Goal: Transaction & Acquisition: Purchase product/service

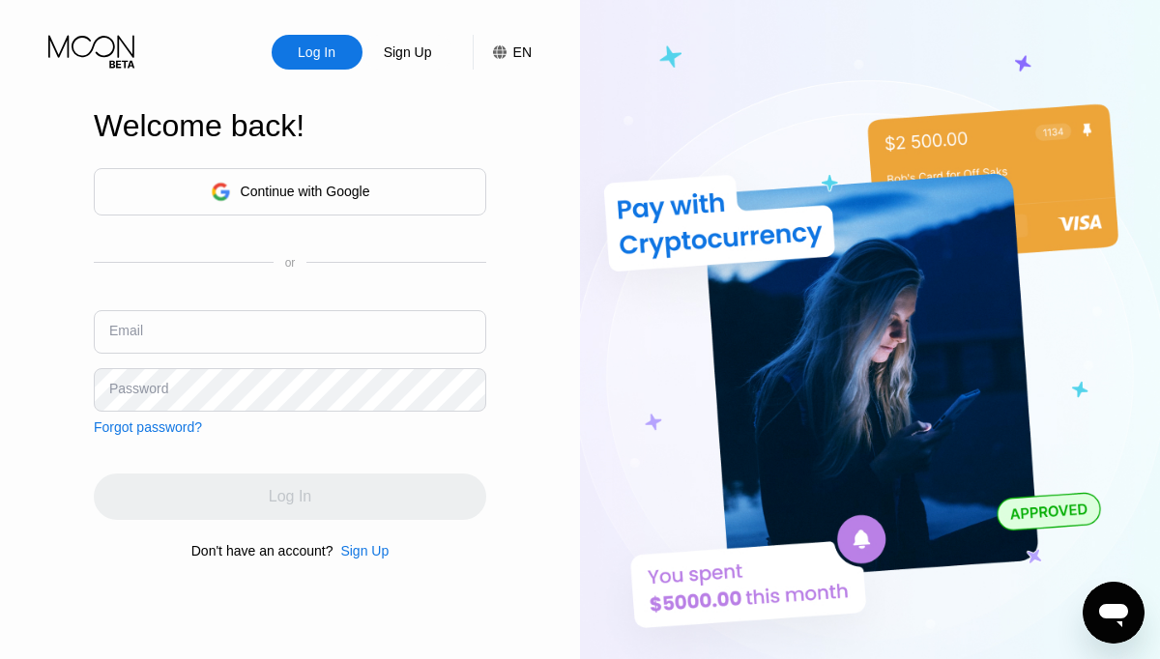
click at [231, 215] on div "Continue with Google or Email Password Forgot password?" at bounding box center [290, 301] width 393 height 267
click at [267, 207] on div "Continue with Google" at bounding box center [290, 191] width 393 height 47
click at [317, 314] on input "text" at bounding box center [290, 332] width 393 height 44
click at [353, 555] on div "Sign Up" at bounding box center [364, 550] width 48 height 15
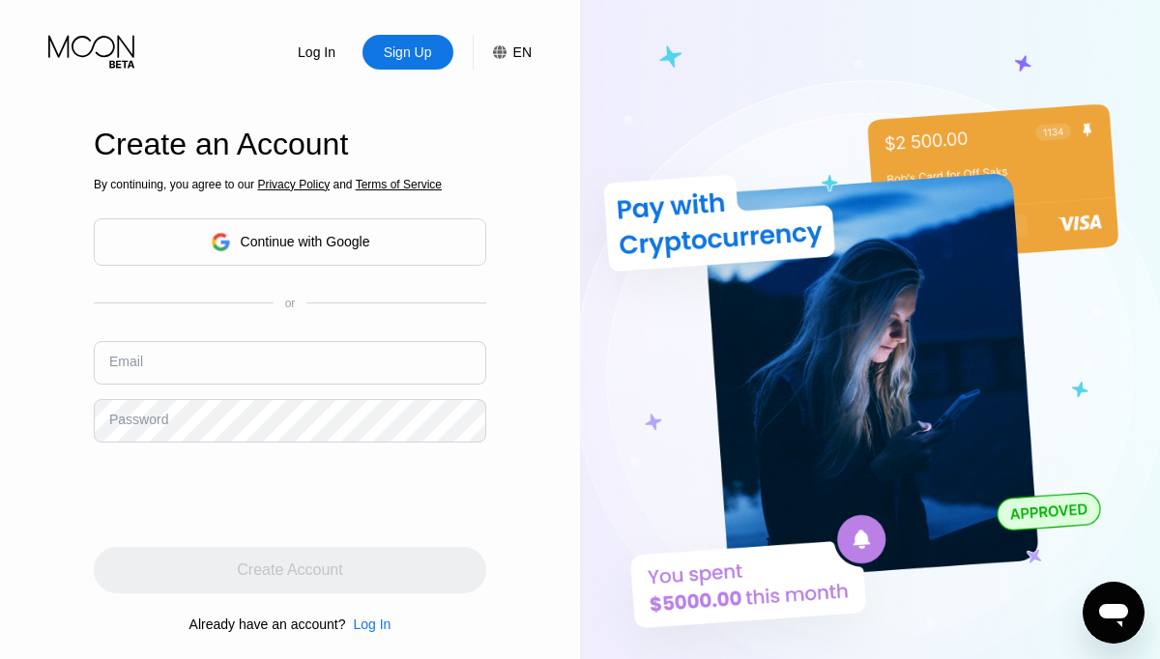
click at [329, 397] on div "Email" at bounding box center [290, 370] width 393 height 58
click at [339, 364] on input "text" at bounding box center [290, 363] width 393 height 44
type input "[EMAIL_ADDRESS][DOMAIN_NAME]"
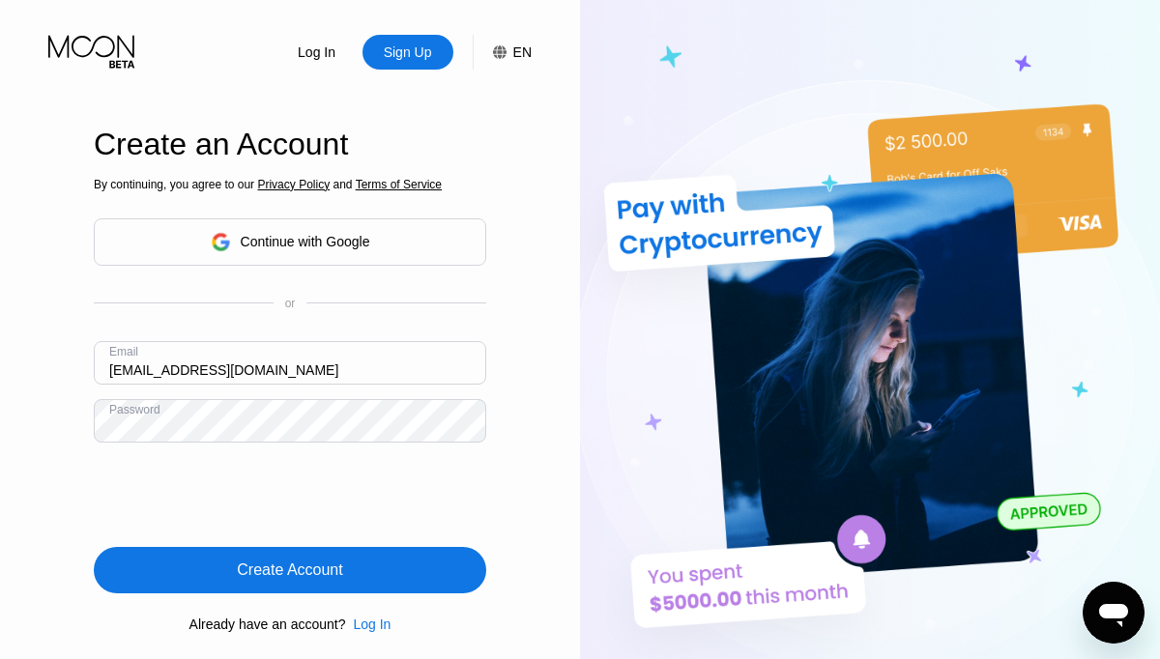
click at [269, 577] on div "Create Account" at bounding box center [289, 570] width 105 height 19
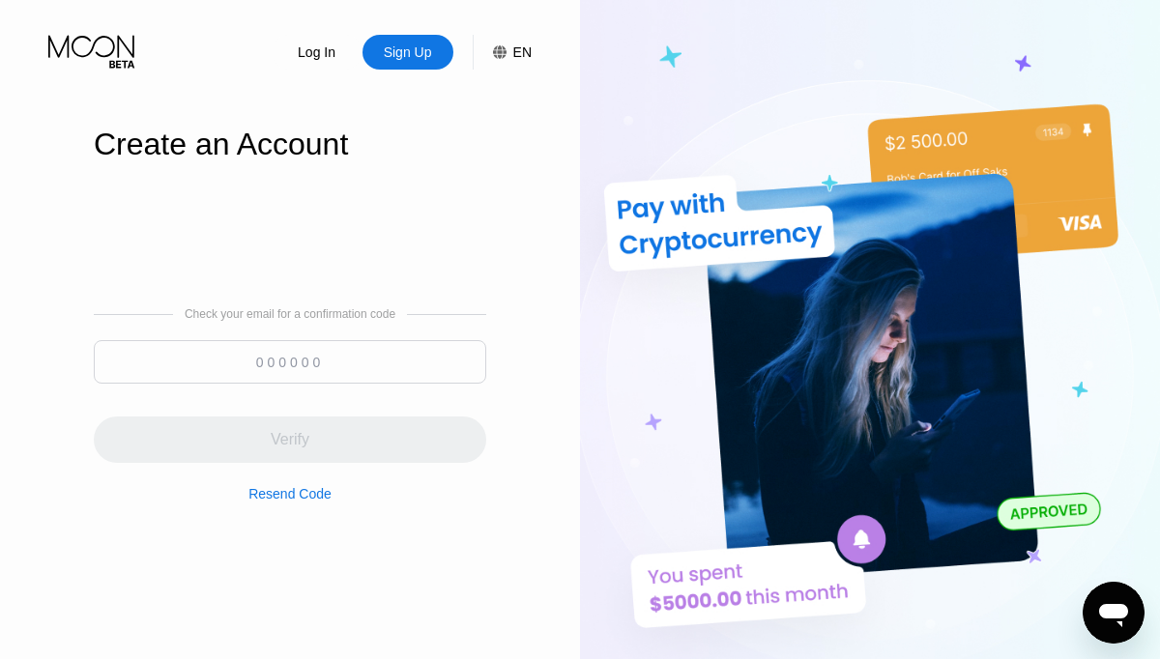
click at [283, 383] on input at bounding box center [290, 362] width 393 height 44
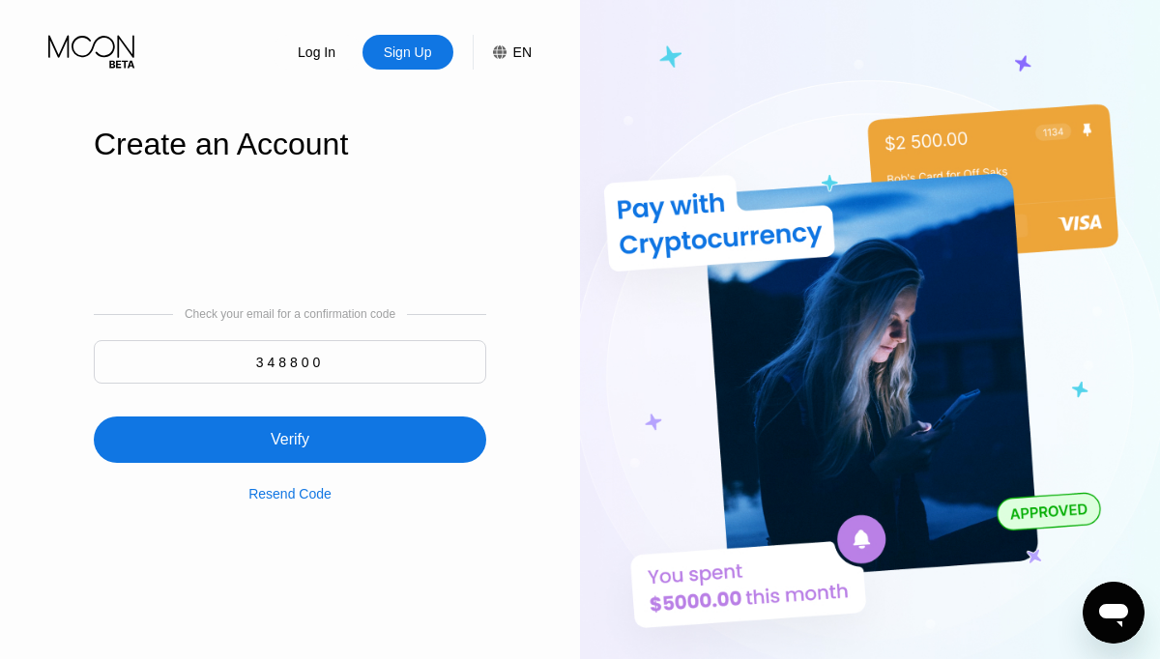
type input "348800"
click at [136, 448] on div "Verify" at bounding box center [290, 440] width 393 height 46
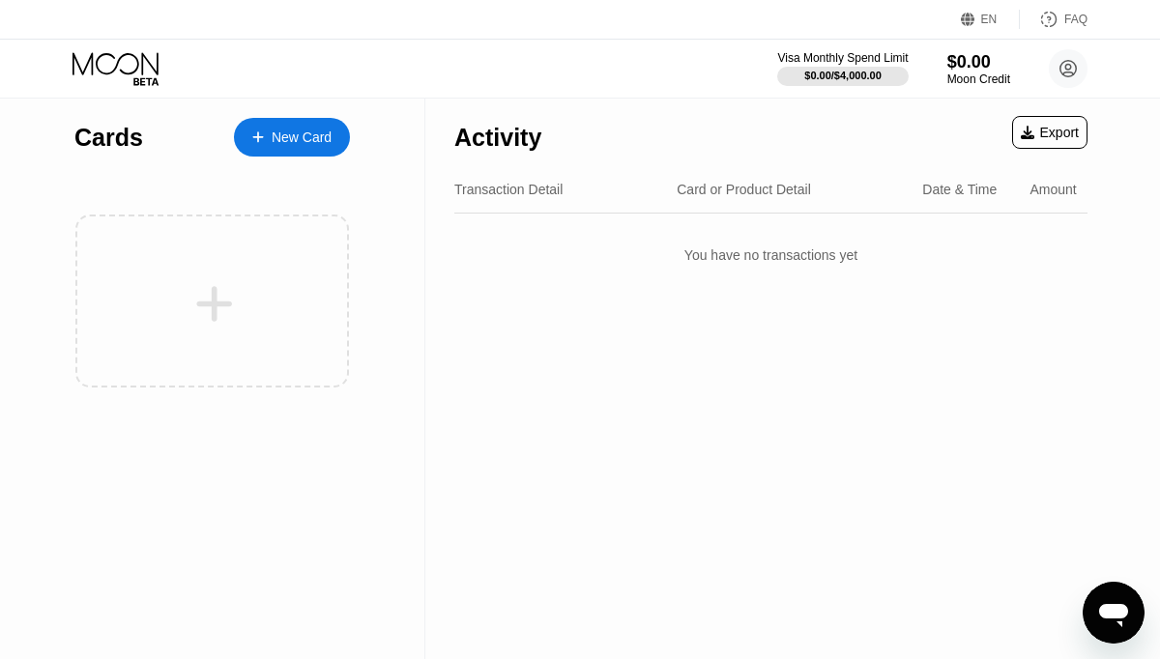
click at [292, 131] on div "New Card" at bounding box center [302, 138] width 60 height 16
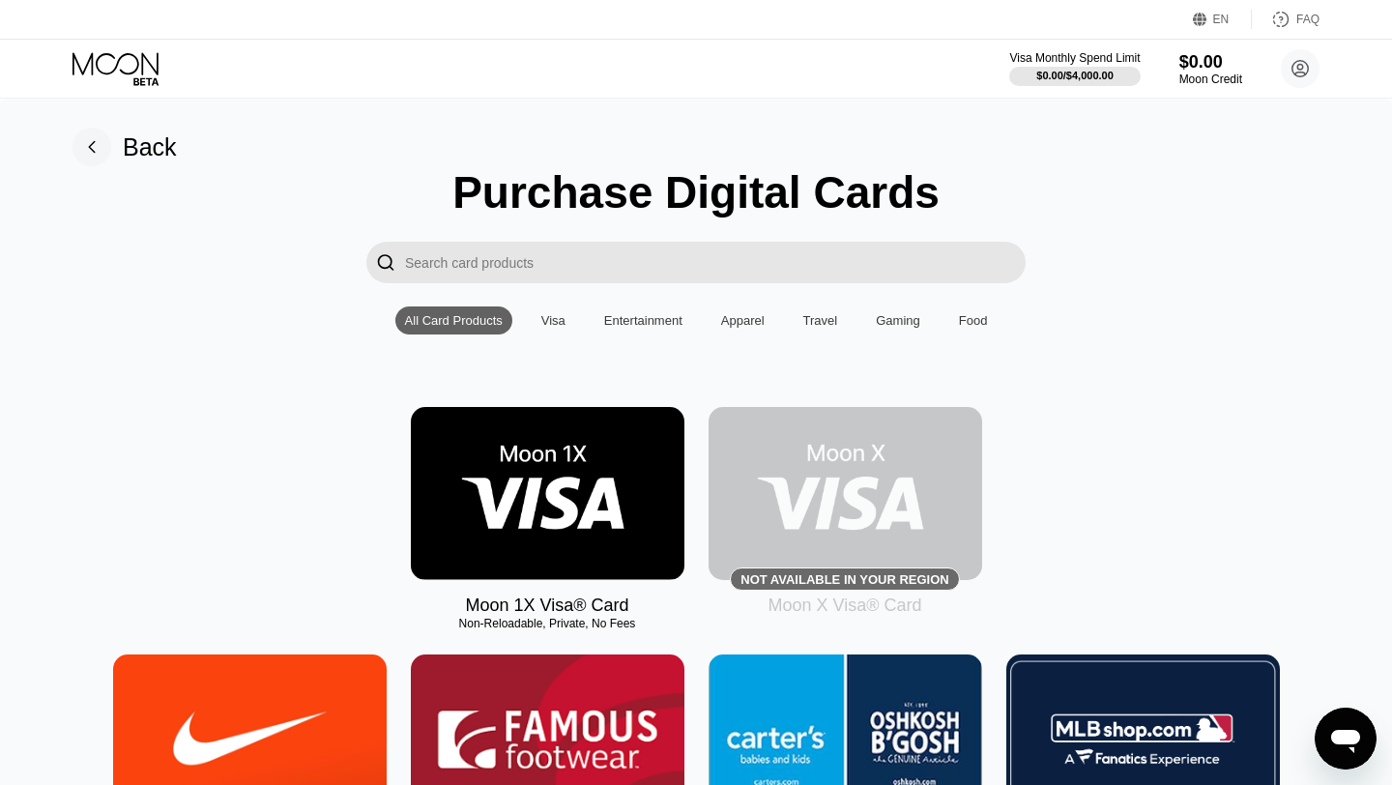
click at [565, 469] on img at bounding box center [548, 493] width 274 height 173
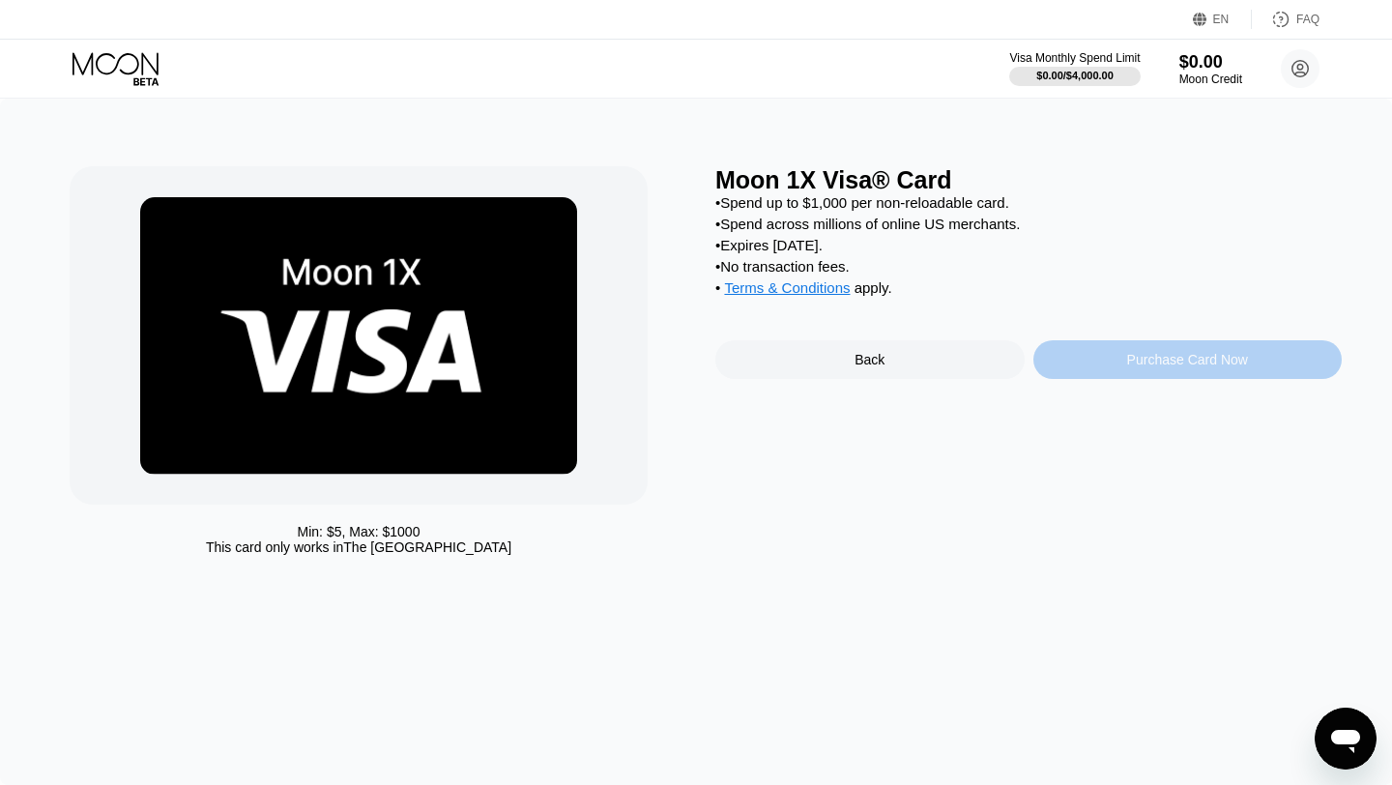
click at [1159, 379] on div "Purchase Card Now" at bounding box center [1188, 359] width 309 height 39
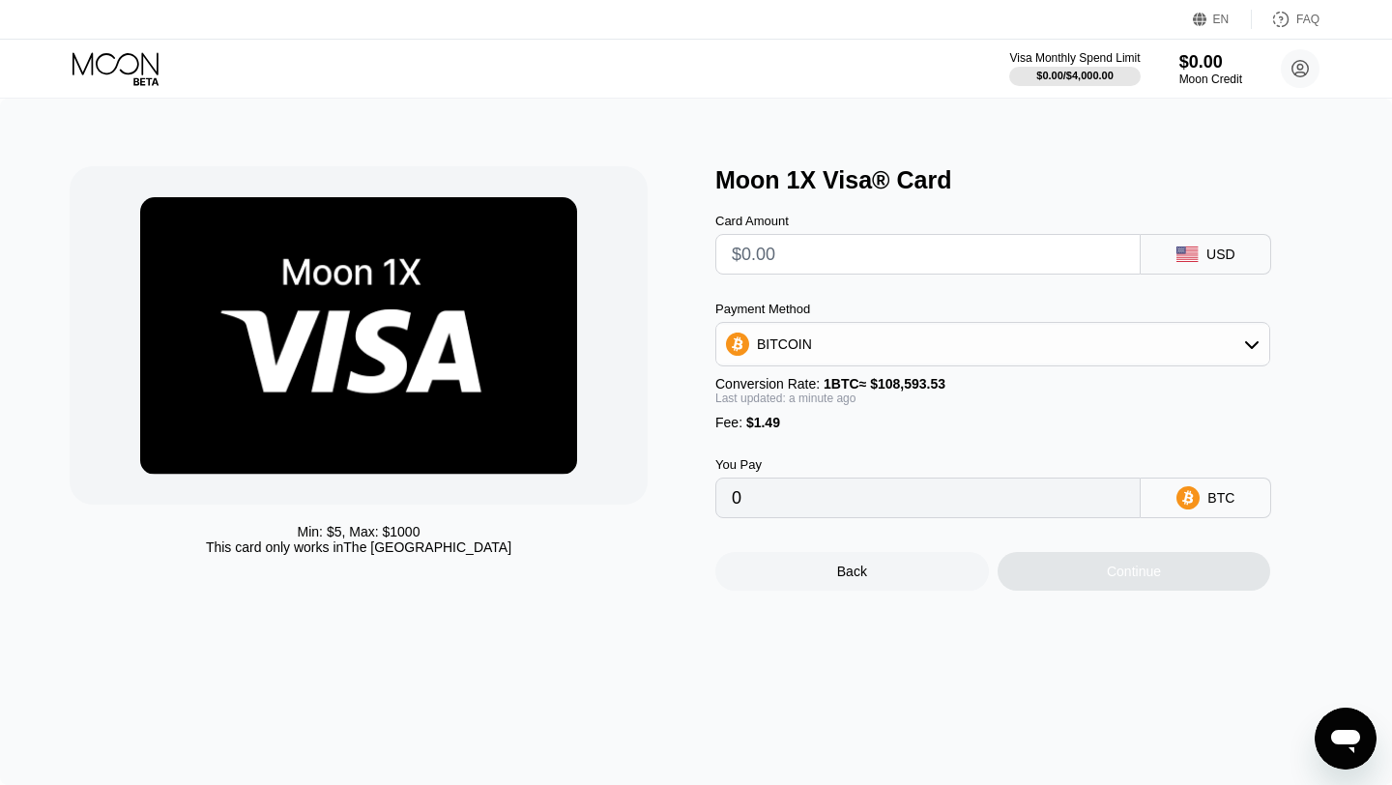
click at [907, 326] on div "BITCOIN" at bounding box center [992, 344] width 553 height 39
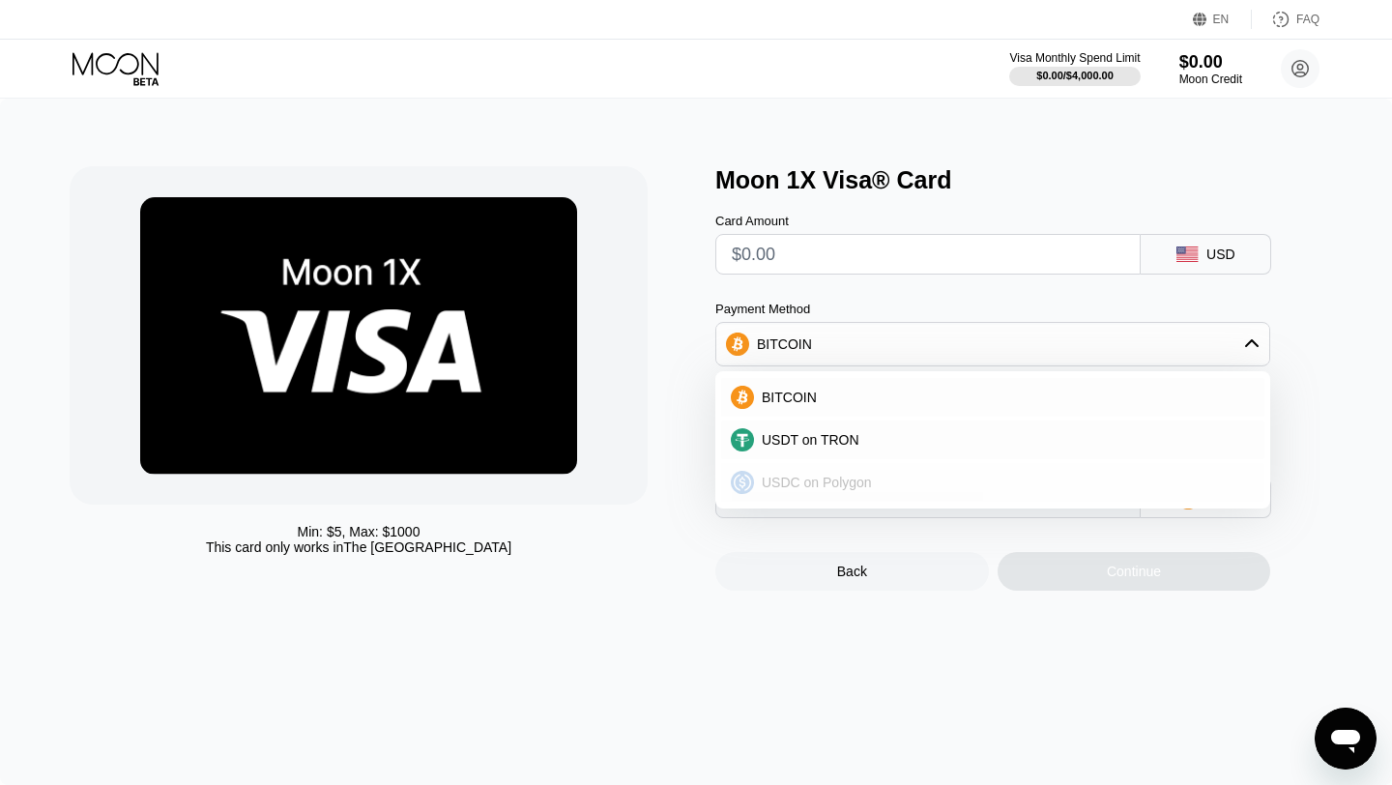
click at [830, 481] on span "USDC on Polygon" at bounding box center [817, 482] width 110 height 15
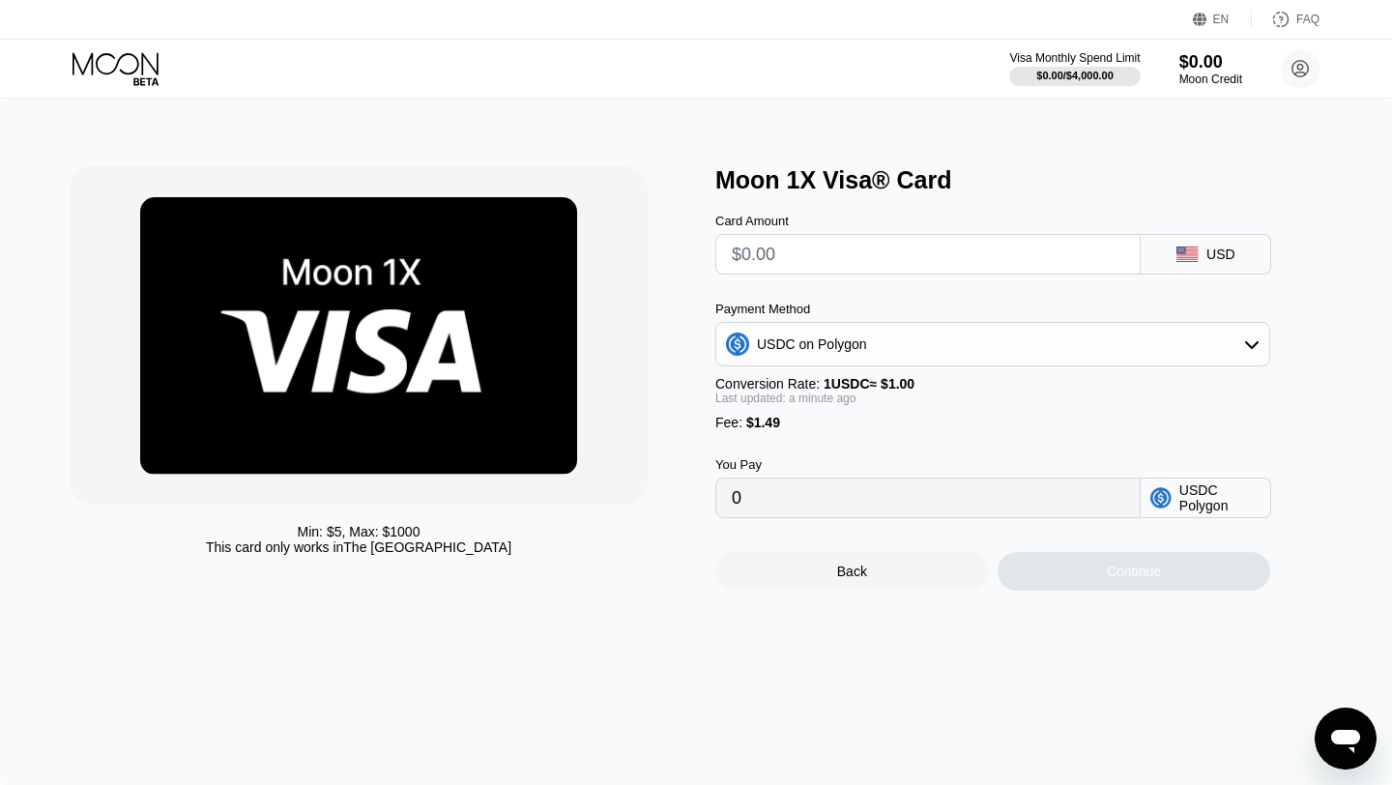
click at [863, 486] on input "0" at bounding box center [928, 498] width 393 height 39
click at [862, 486] on input "0" at bounding box center [928, 498] width 393 height 39
click at [801, 269] on input "text" at bounding box center [928, 254] width 393 height 39
type input "$5"
type input "6.49000000"
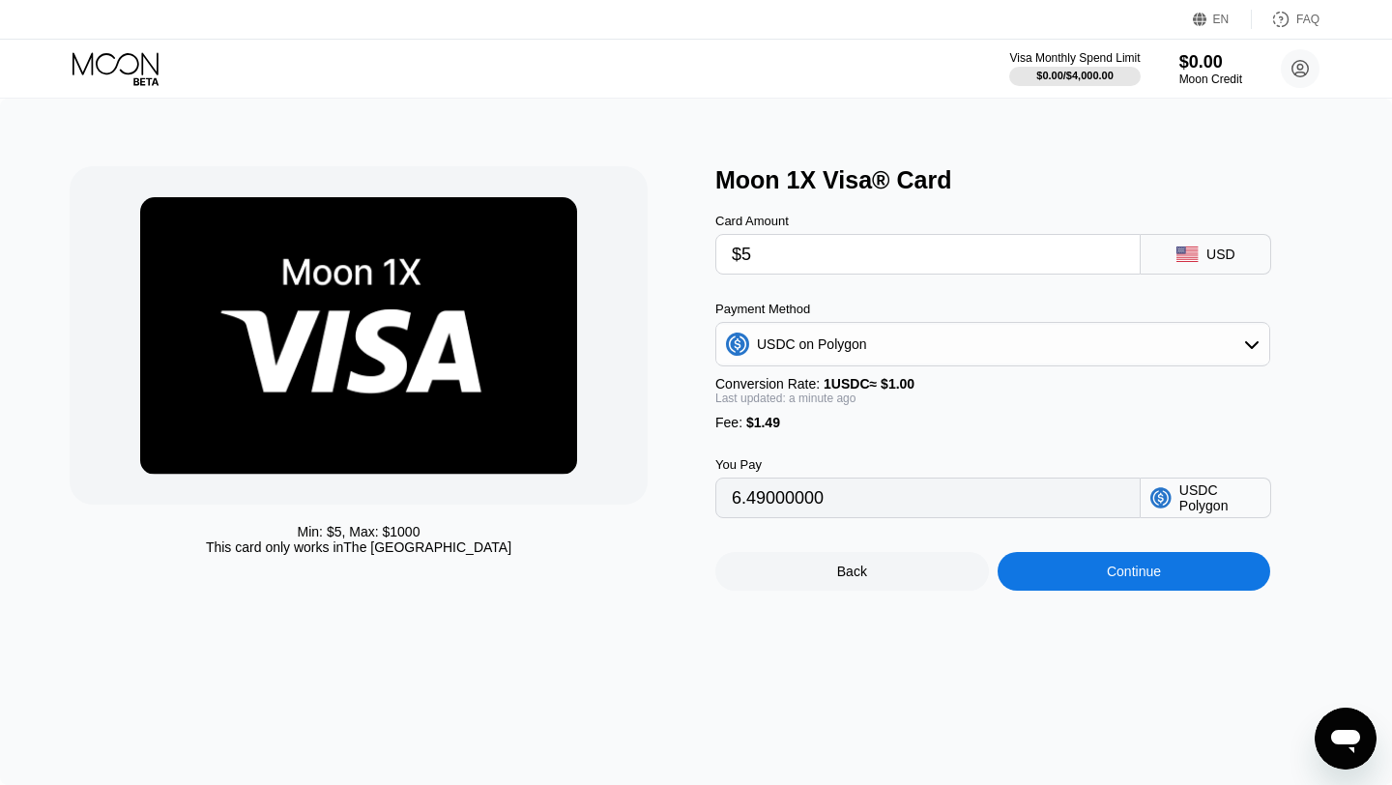
type input "$5"
click at [1135, 573] on div "Continue" at bounding box center [1134, 571] width 54 height 15
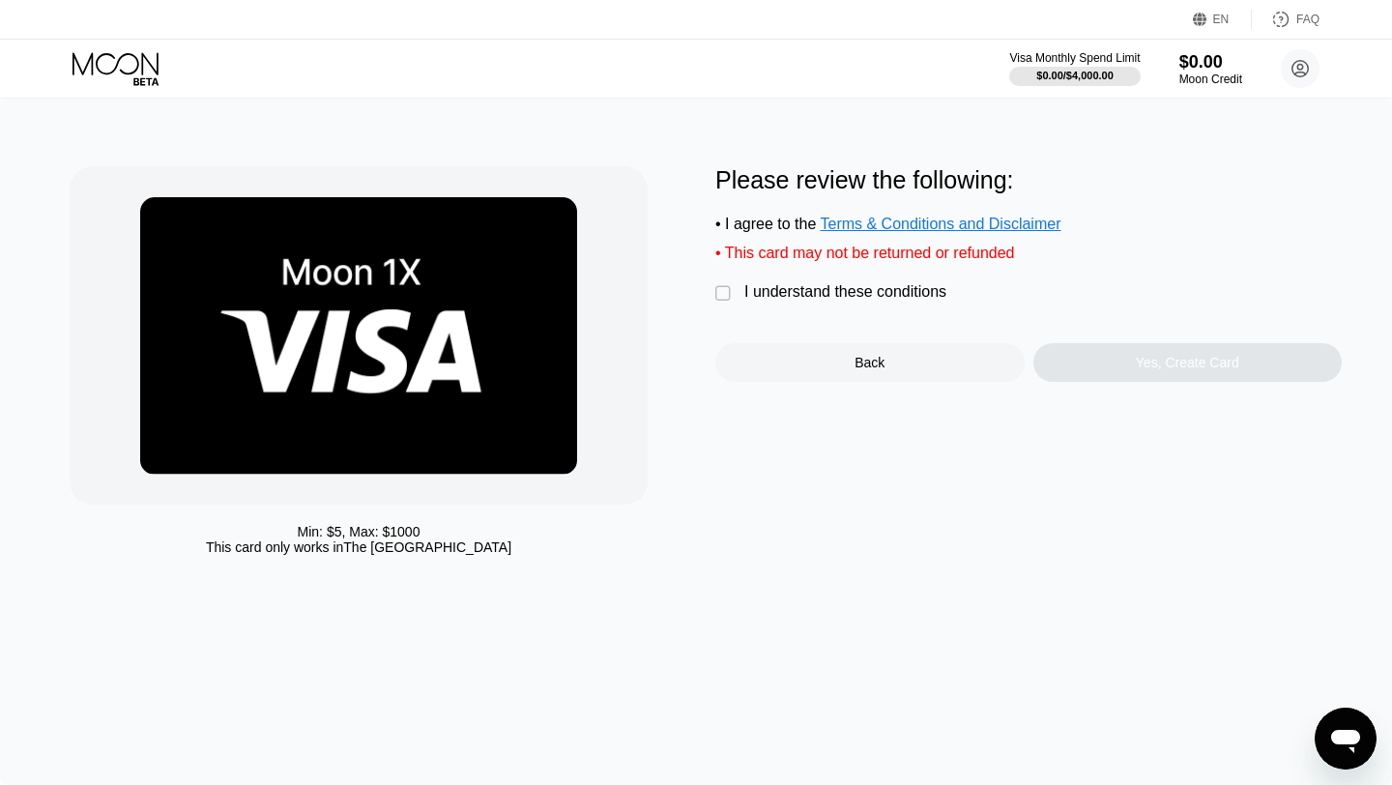
click at [899, 299] on div "I understand these conditions" at bounding box center [845, 291] width 202 height 17
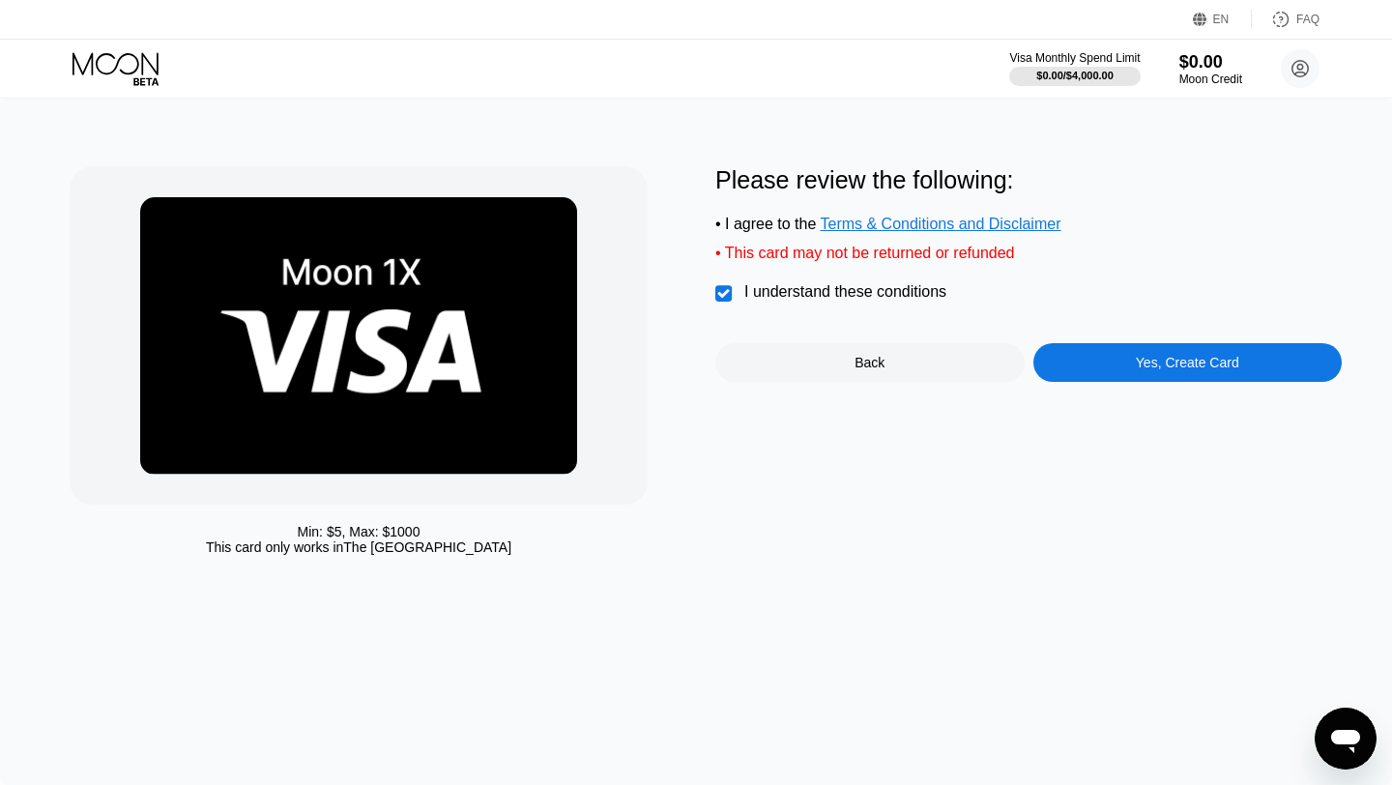
click at [1124, 389] on div "Please review the following: • I agree to the Terms & Conditions and Disclaimer…" at bounding box center [1028, 365] width 626 height 398
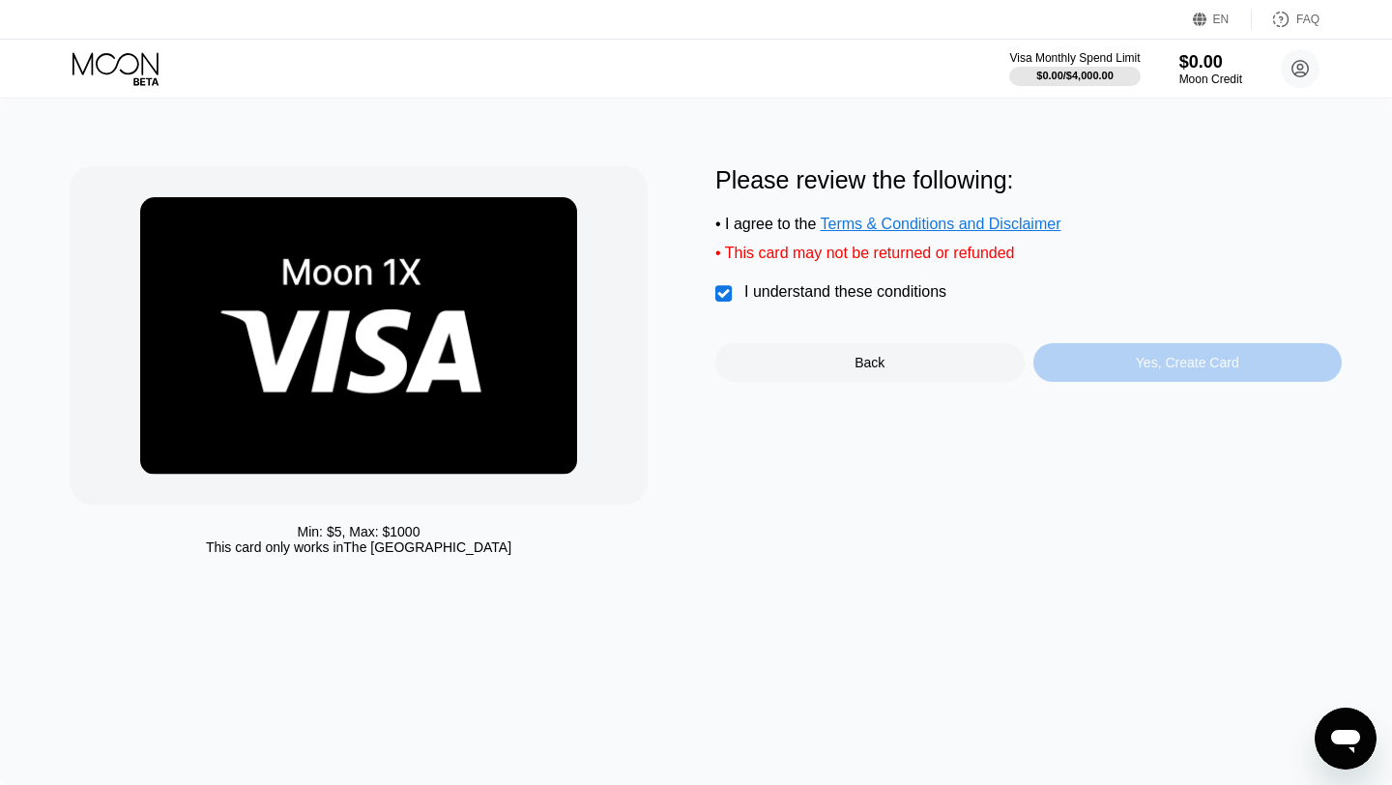
click at [1165, 367] on div "Yes, Create Card" at bounding box center [1187, 362] width 103 height 15
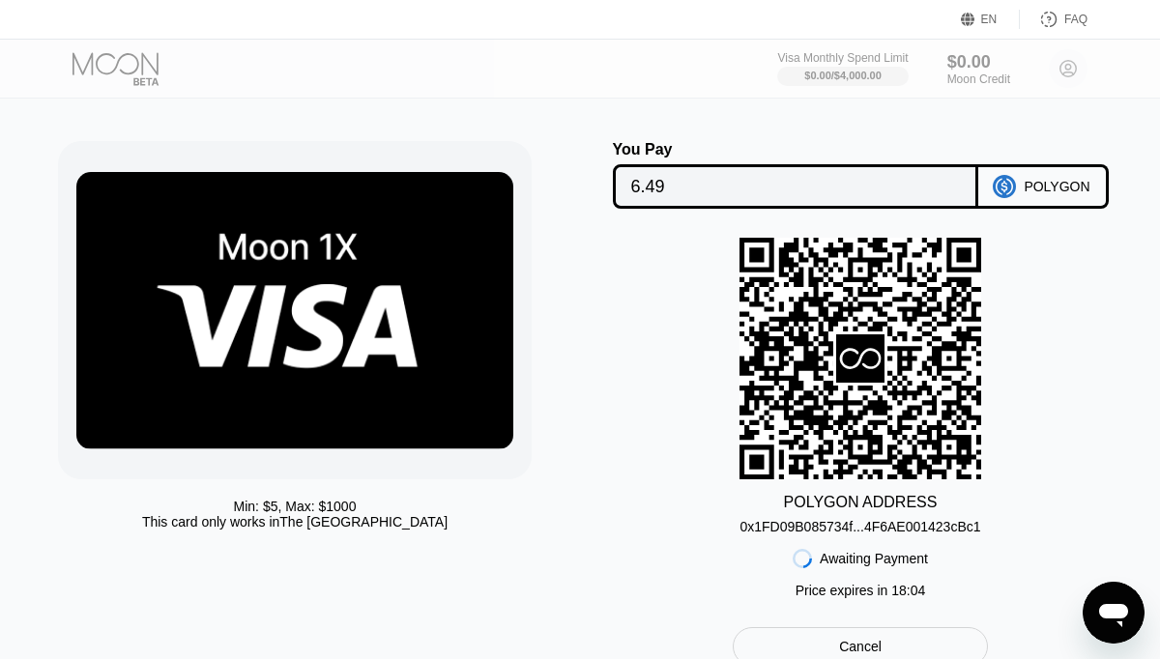
scroll to position [26, 0]
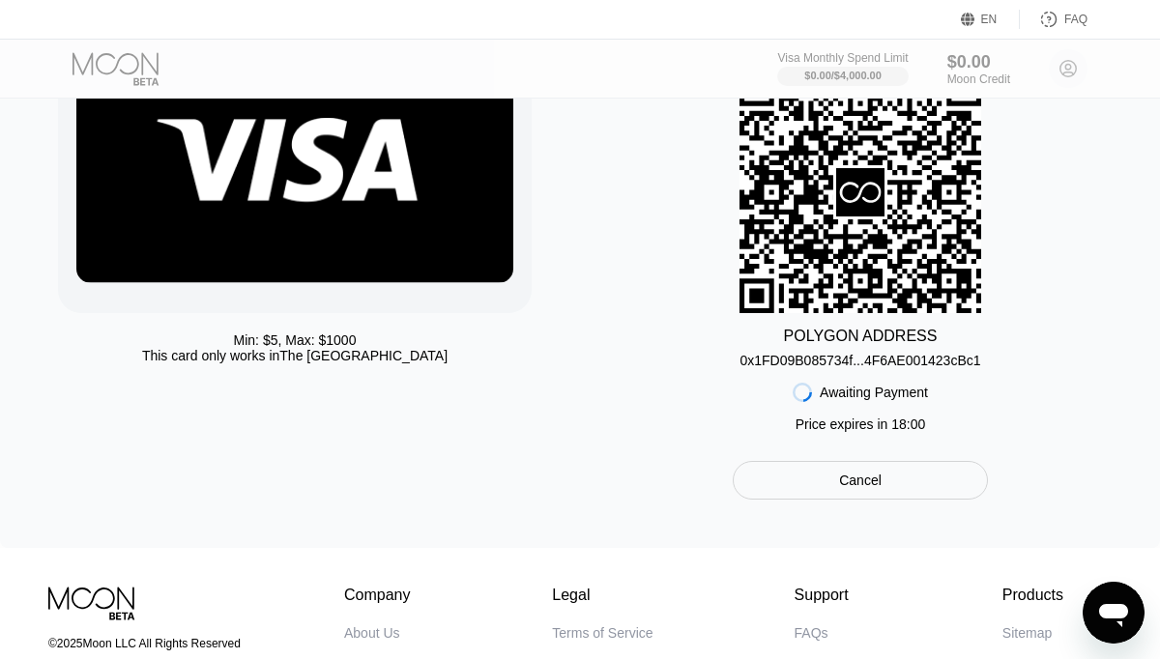
scroll to position [232, 0]
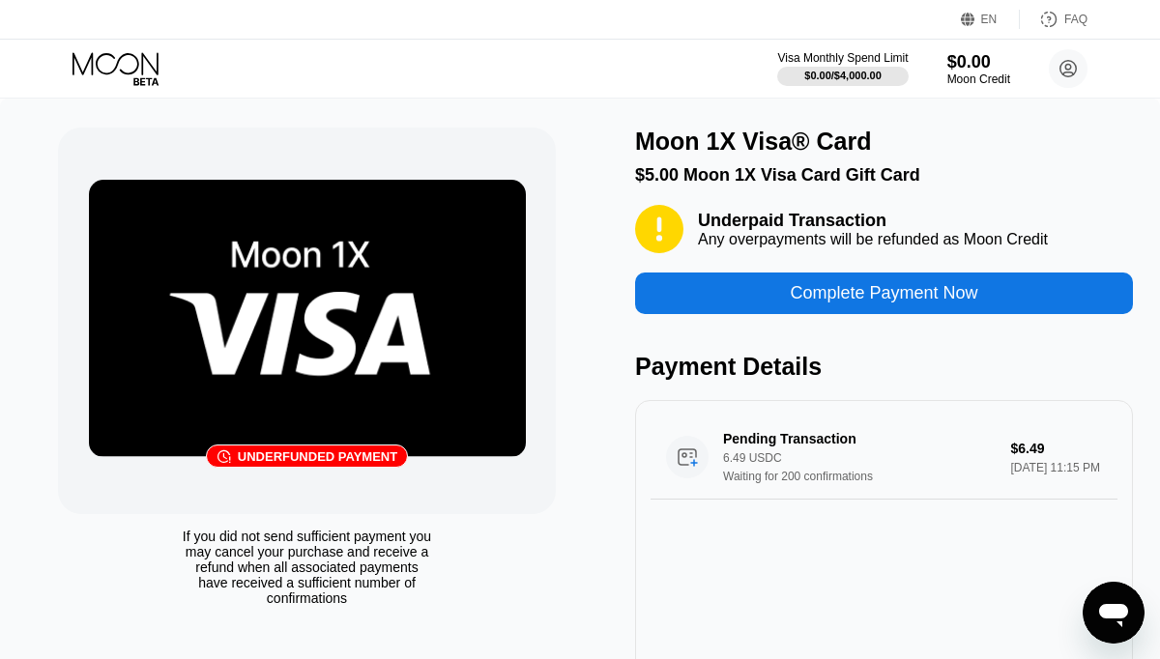
click at [1019, 305] on div "Complete Payment Now" at bounding box center [884, 294] width 498 height 42
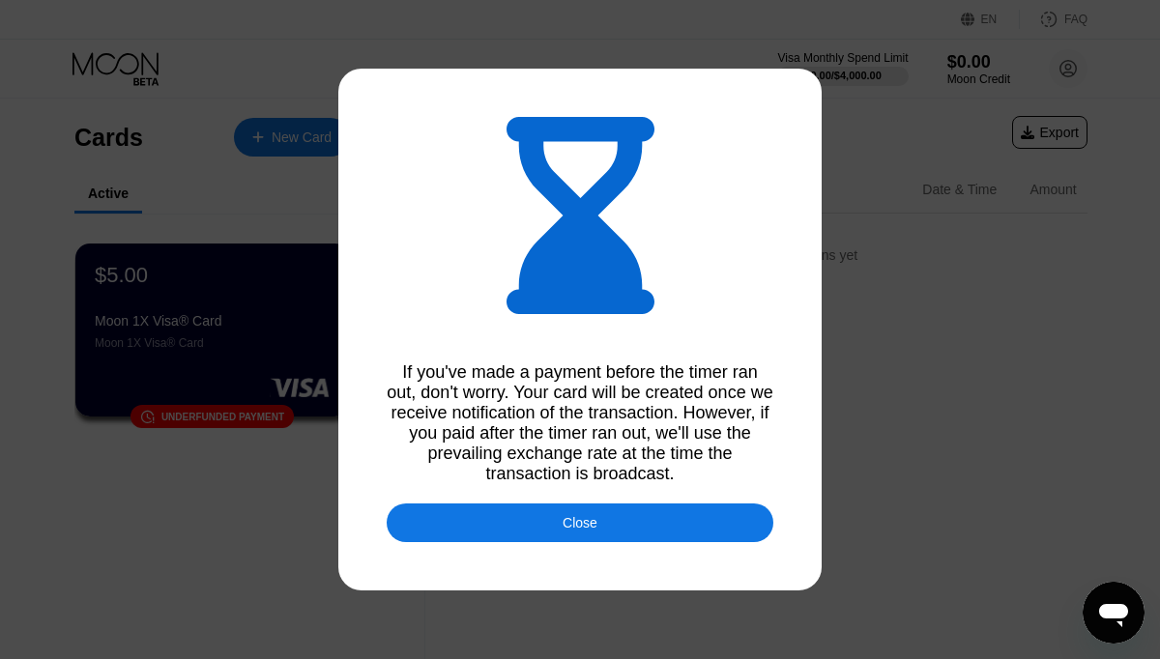
click at [753, 521] on div "Close" at bounding box center [580, 523] width 387 height 39
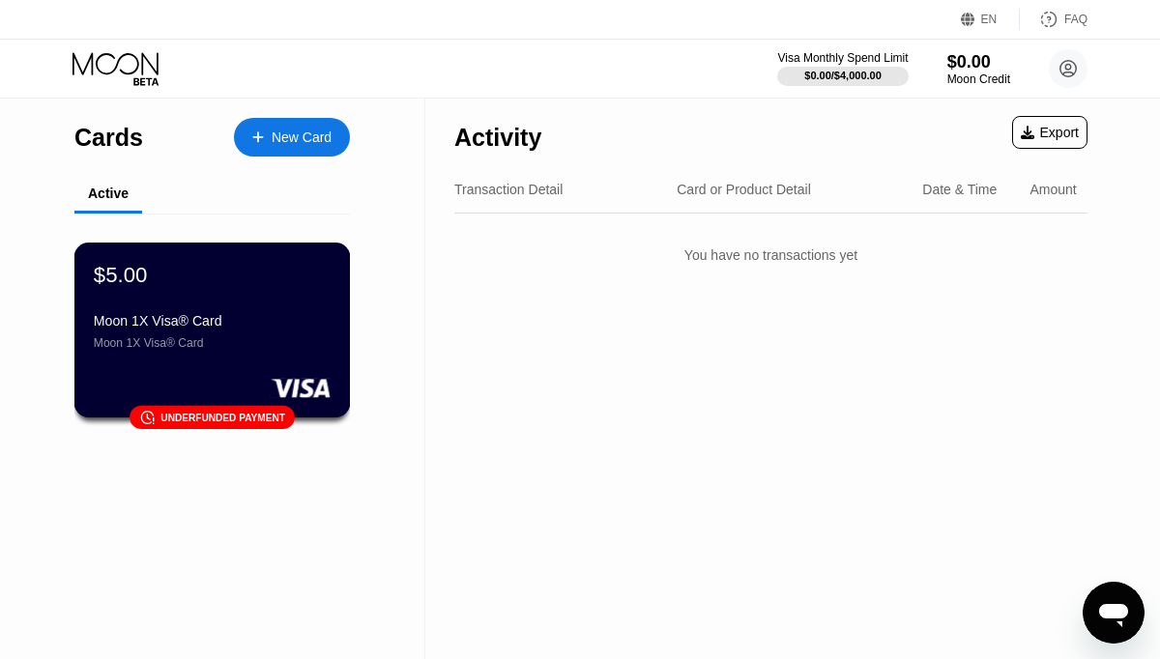
click at [315, 380] on rect at bounding box center [301, 387] width 60 height 19
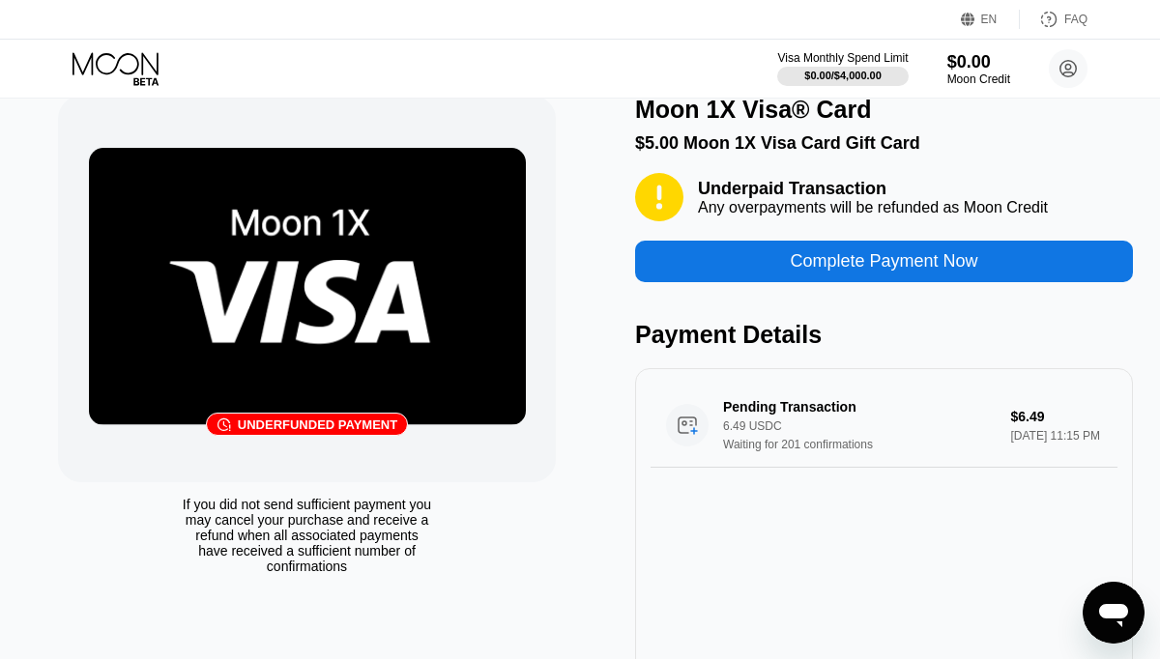
scroll to position [43, 0]
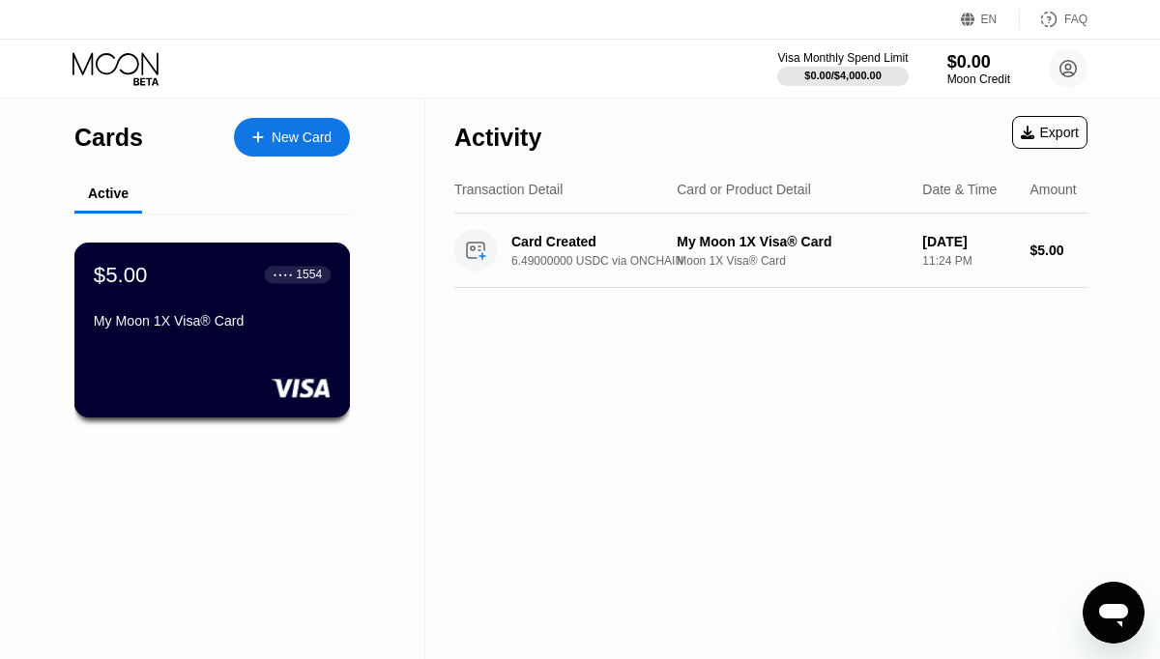
click at [258, 395] on div at bounding box center [212, 387] width 237 height 19
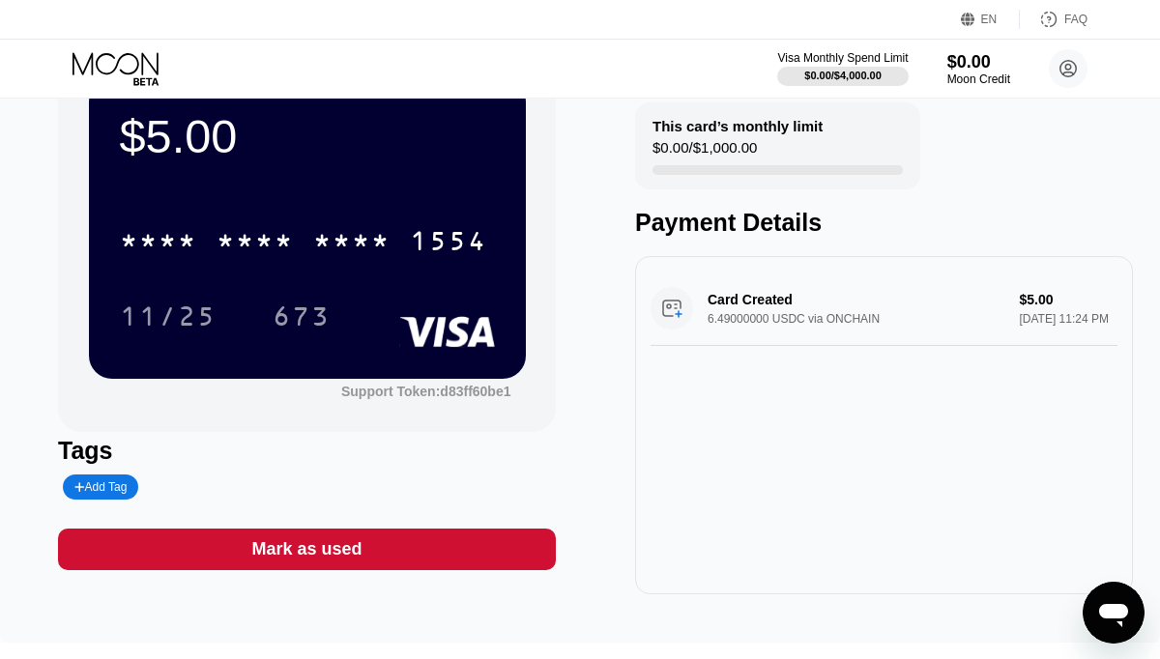
scroll to position [86, 0]
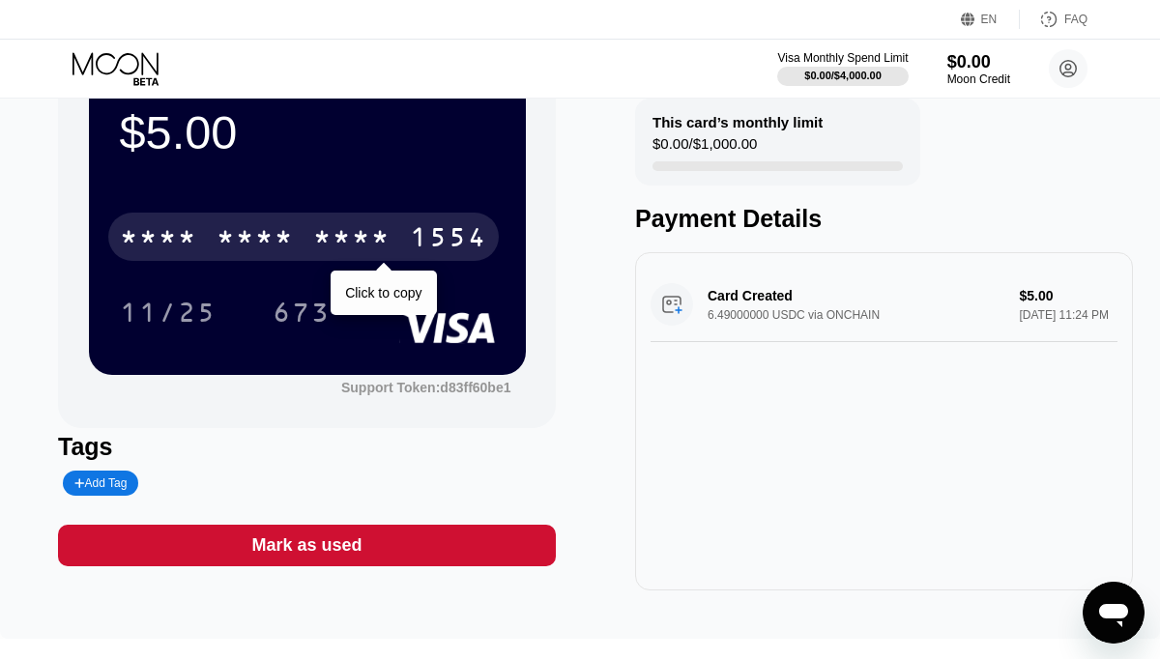
click at [369, 213] on div "* * * * * * * * * * * * 1554" at bounding box center [303, 237] width 391 height 48
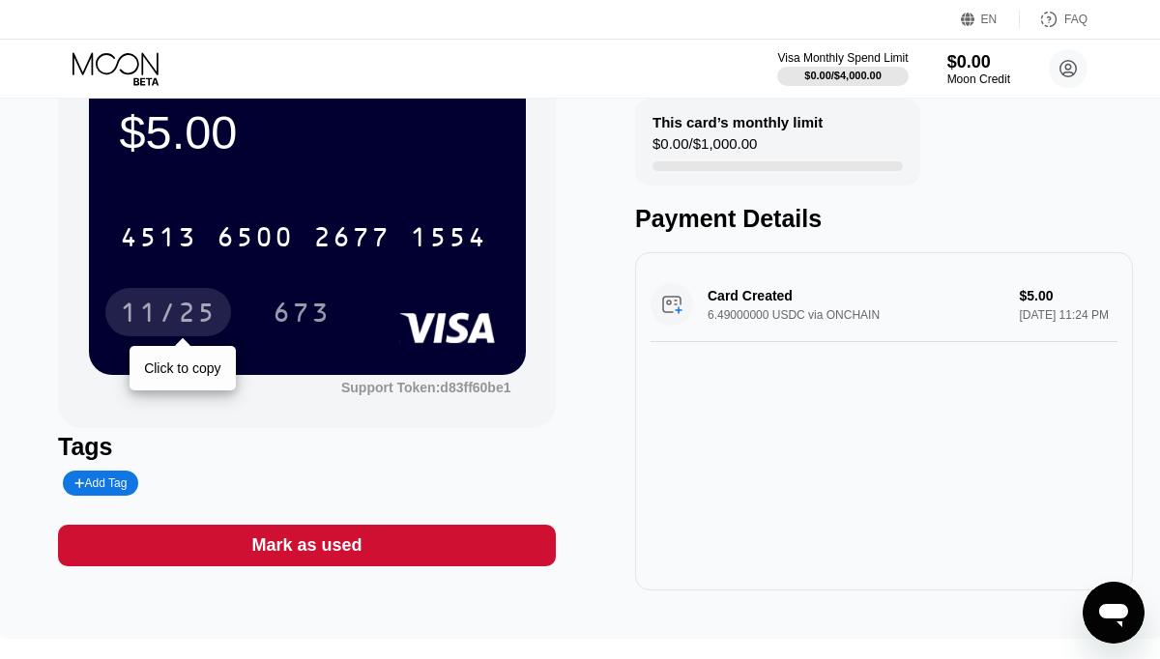
click at [130, 317] on div "11/25" at bounding box center [168, 315] width 97 height 31
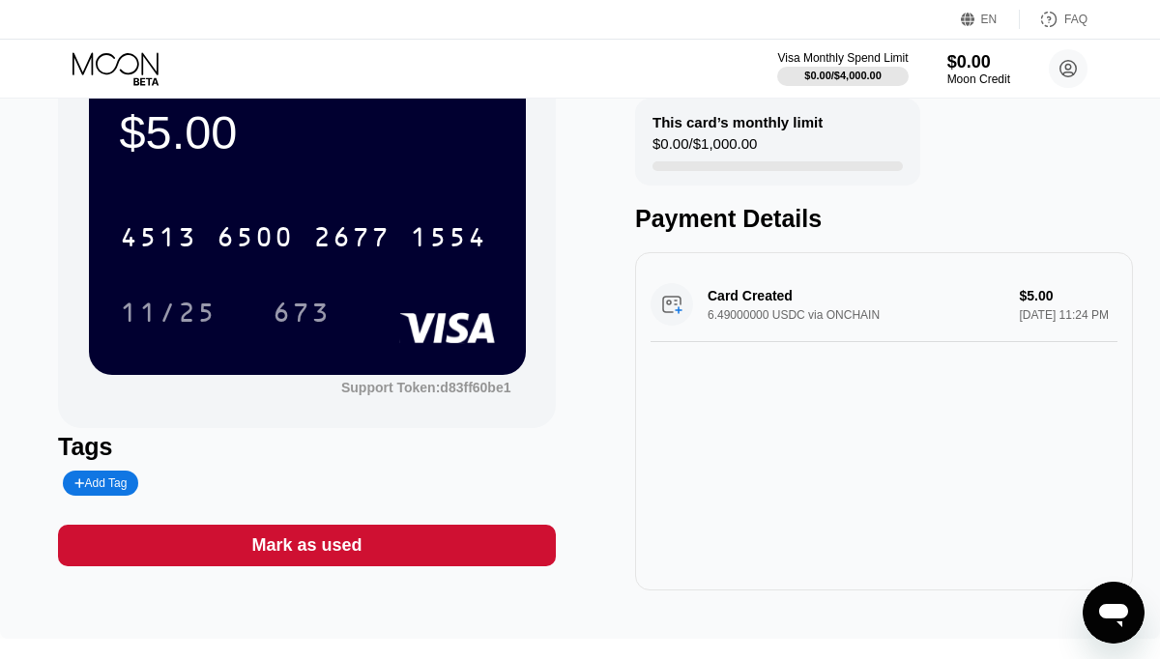
click at [311, 317] on div "673" at bounding box center [302, 315] width 58 height 31
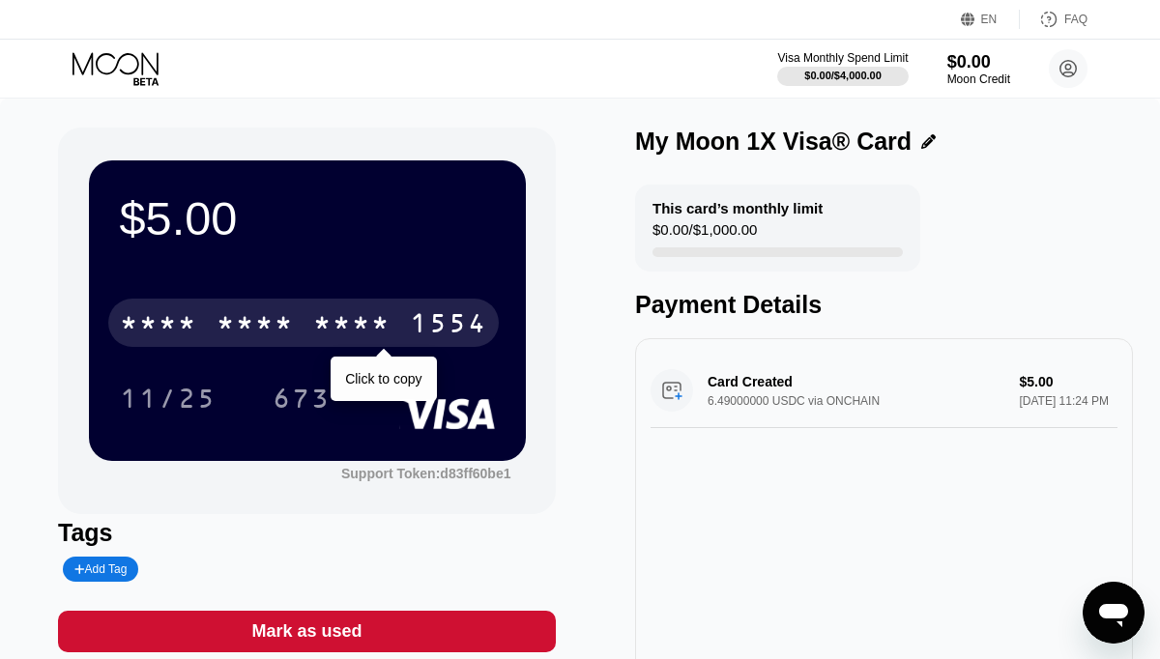
click at [324, 344] on div "* * * * * * * * * * * * 1554" at bounding box center [303, 323] width 391 height 48
click at [204, 324] on div "* * * * * * * * * * * * 1554" at bounding box center [303, 323] width 391 height 48
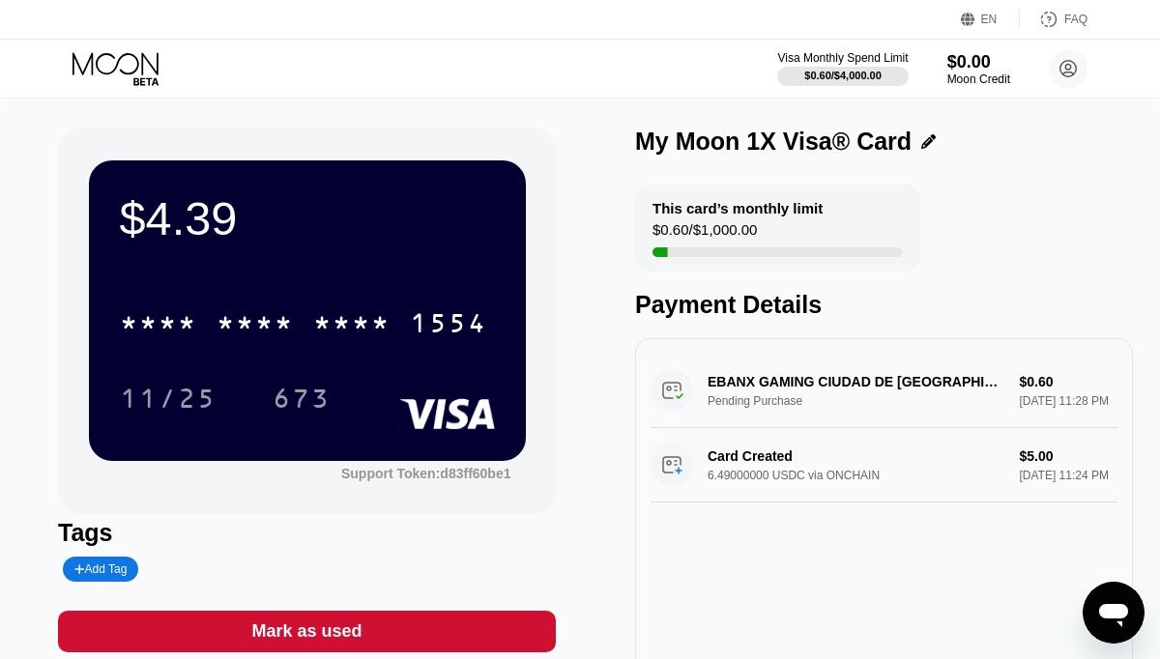
click at [146, 68] on icon at bounding box center [118, 69] width 90 height 34
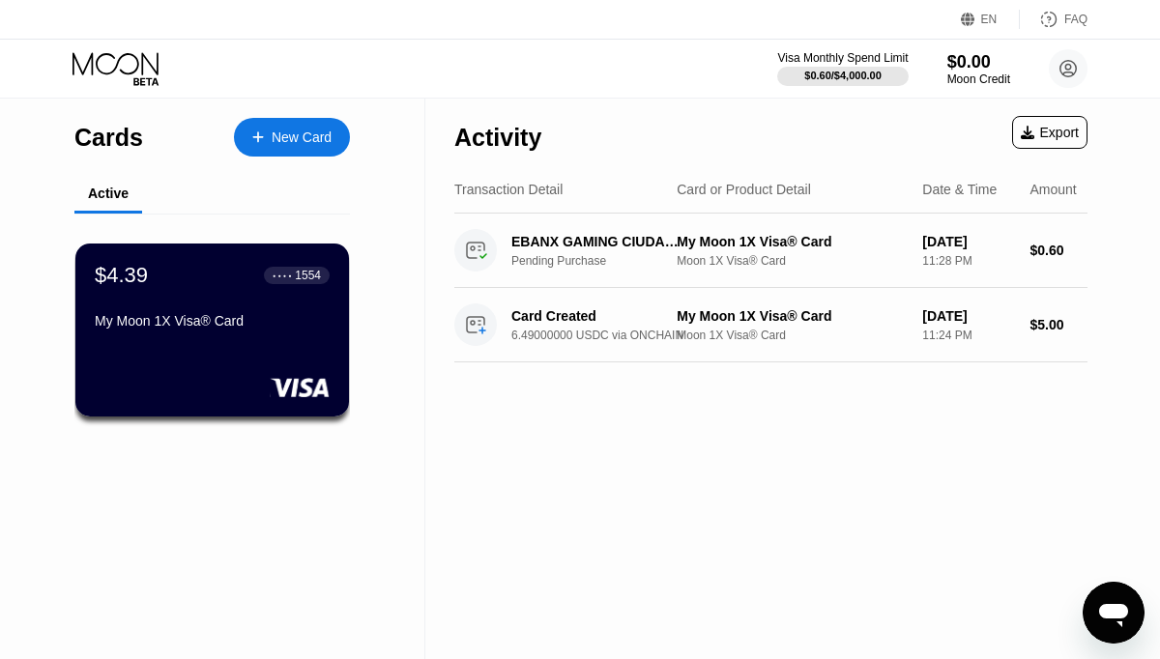
click at [267, 120] on div "New Card" at bounding box center [292, 137] width 116 height 39
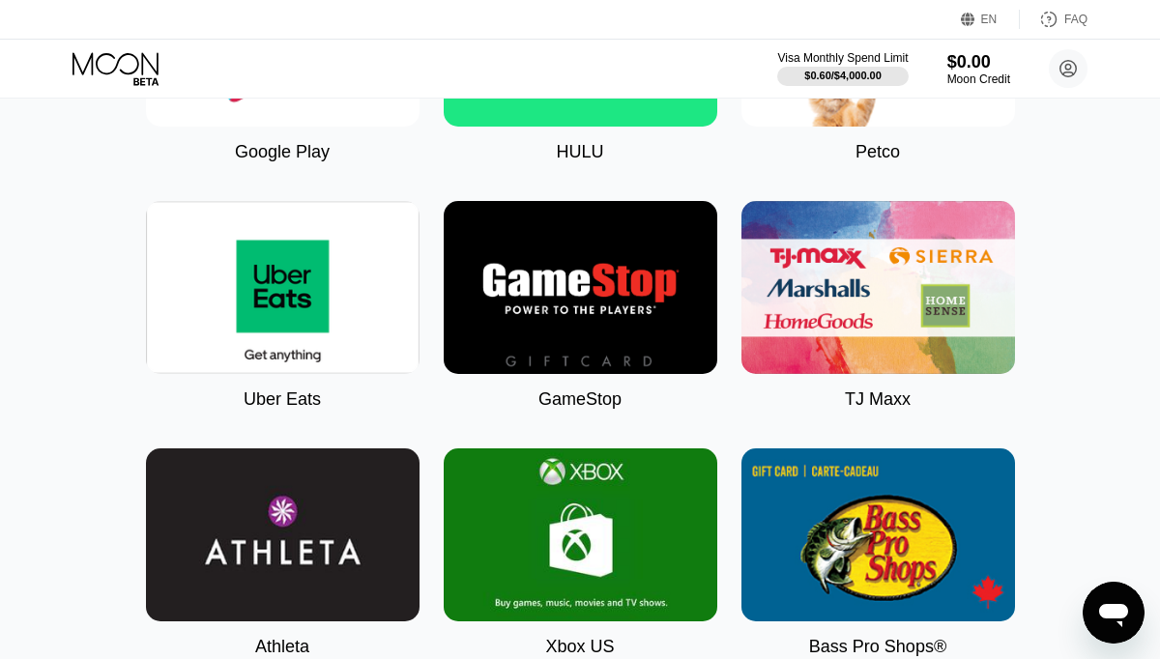
scroll to position [1450, 0]
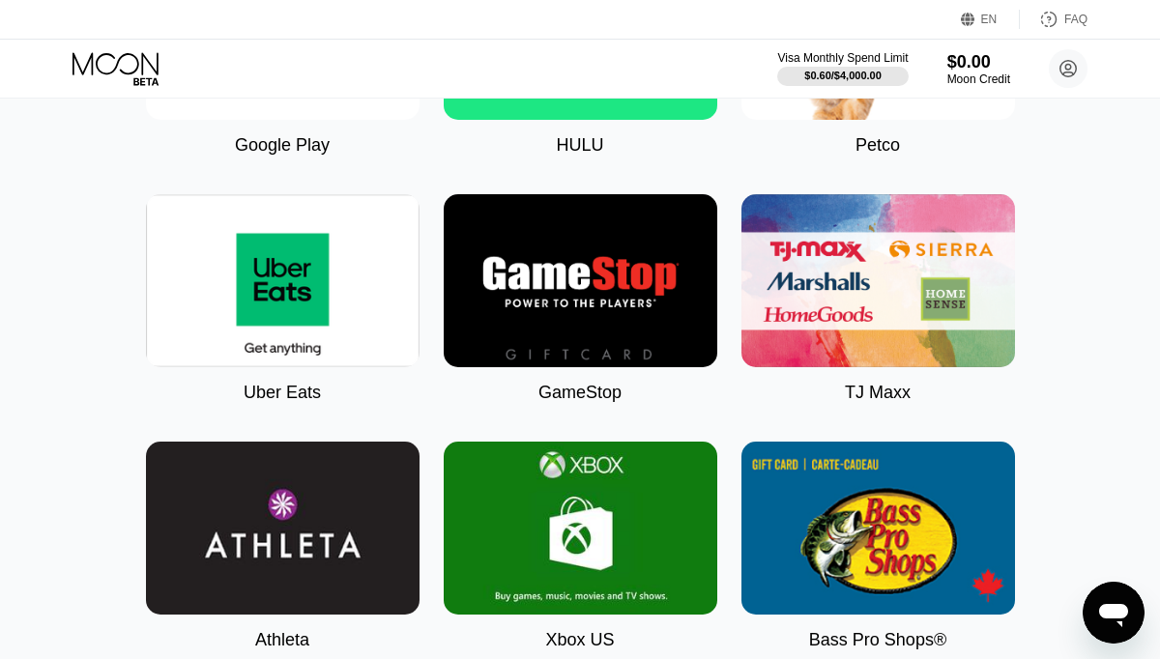
click at [359, 316] on img at bounding box center [283, 280] width 274 height 173
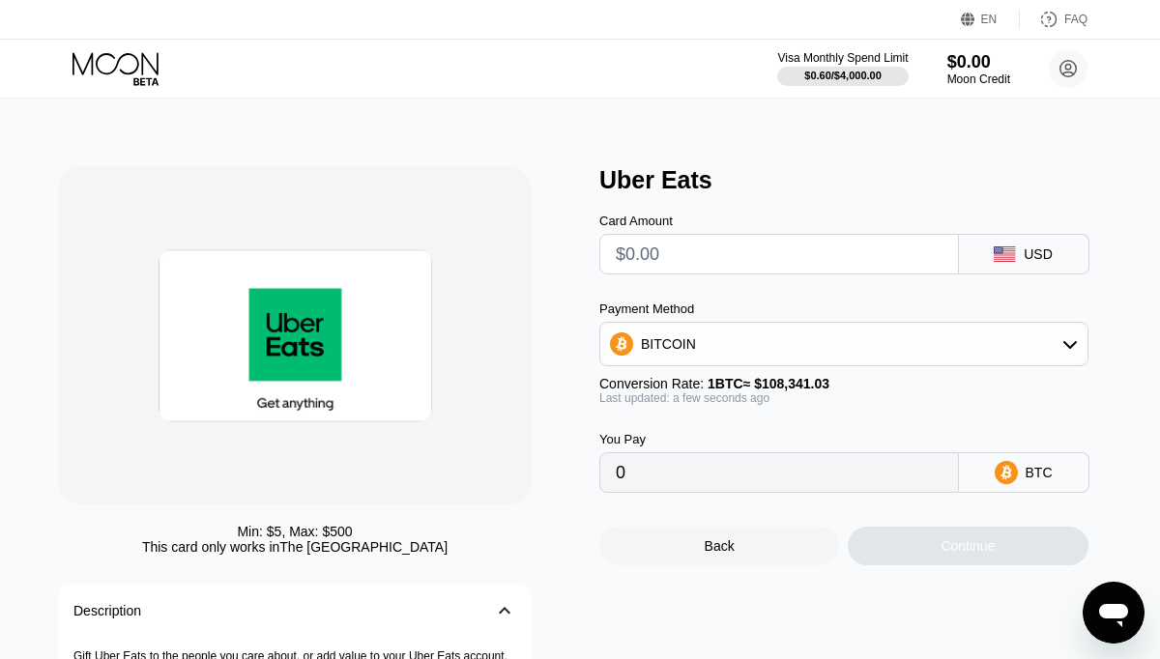
click at [647, 257] on input "text" at bounding box center [779, 254] width 327 height 39
type input "$20"
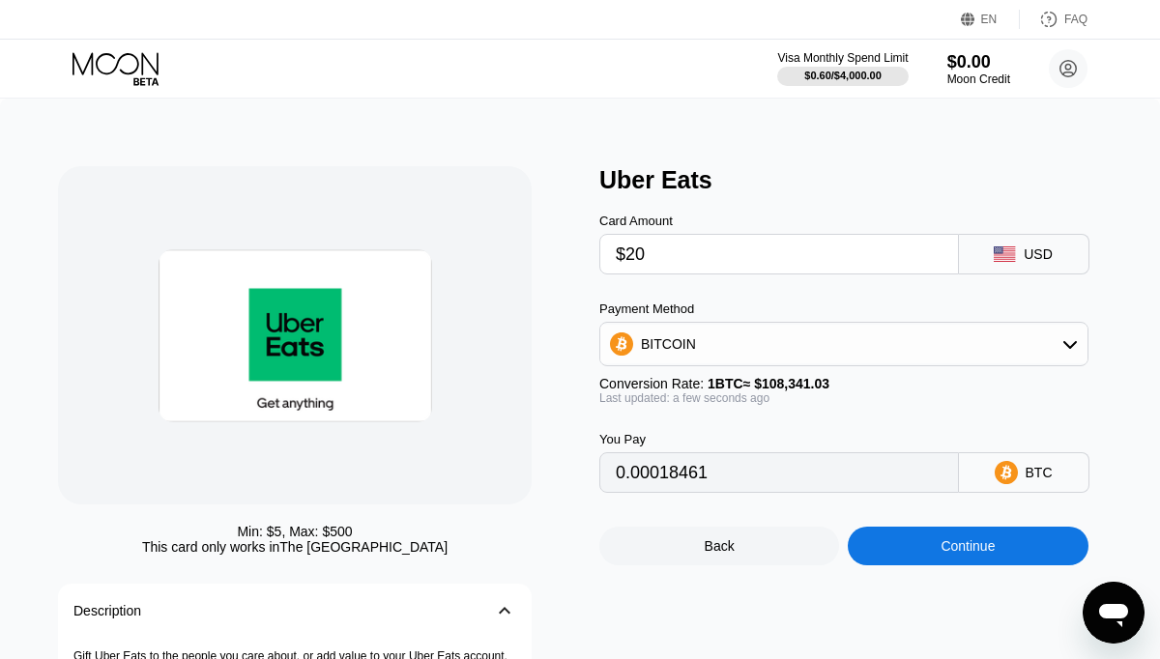
type input "0.00018461"
type input "$2"
type input "0.00001847"
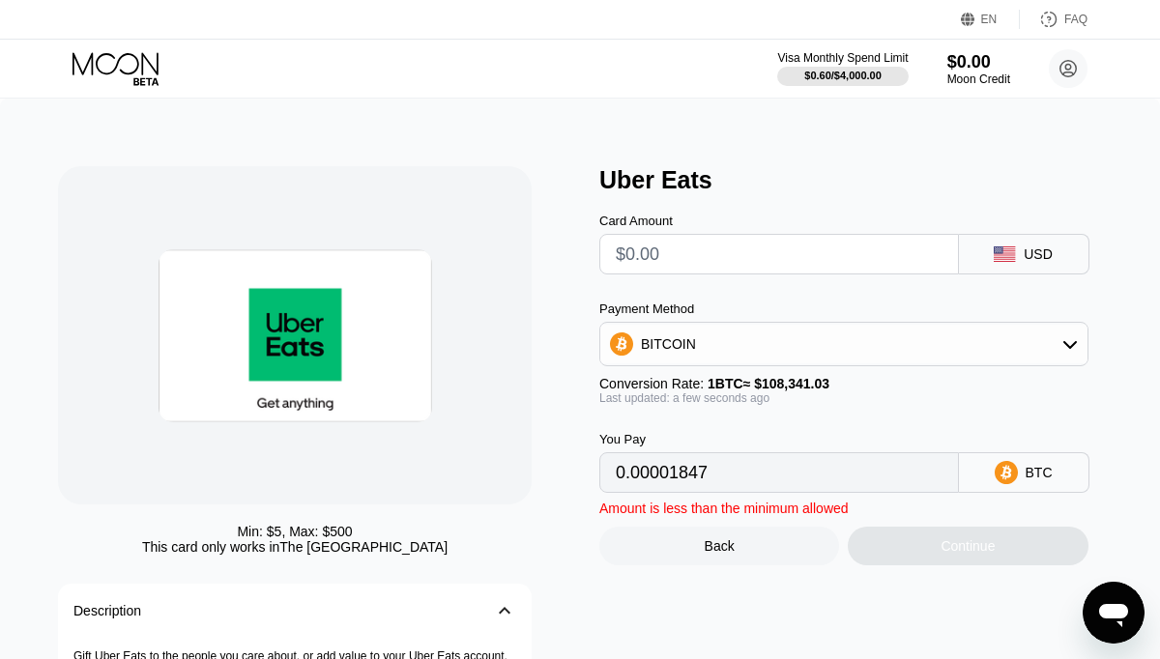
type input "0"
click at [629, 252] on input "text" at bounding box center [779, 254] width 327 height 39
type input "$20"
type input "0.00018461"
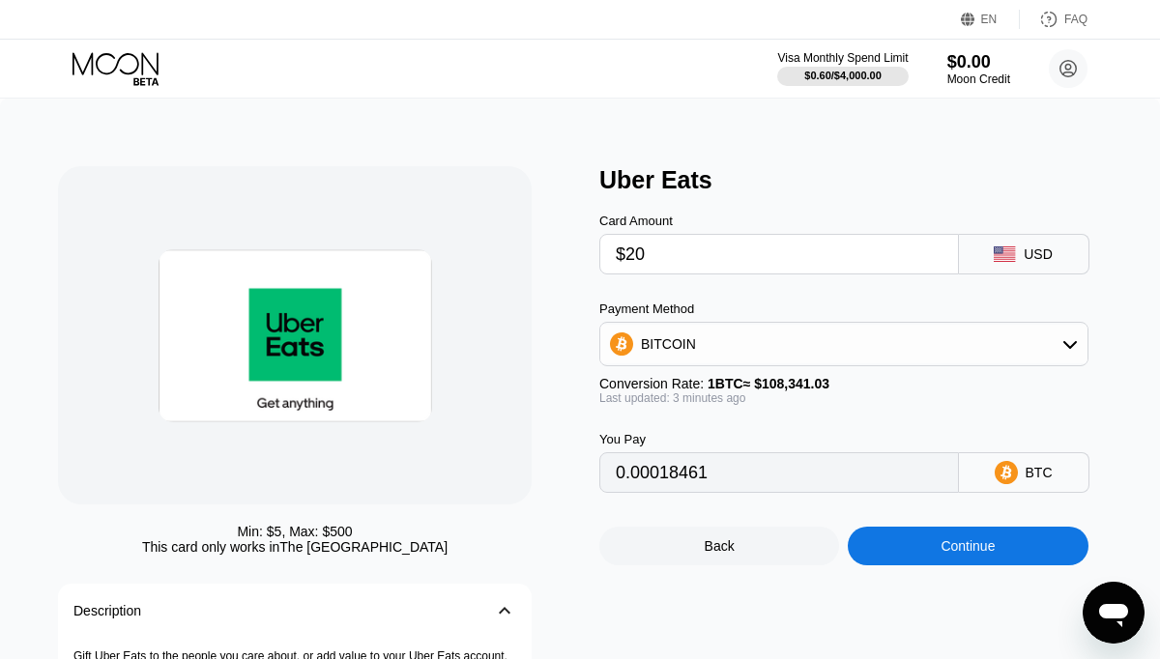
type input "$20"
click at [689, 343] on div "BITCOIN" at bounding box center [668, 343] width 55 height 15
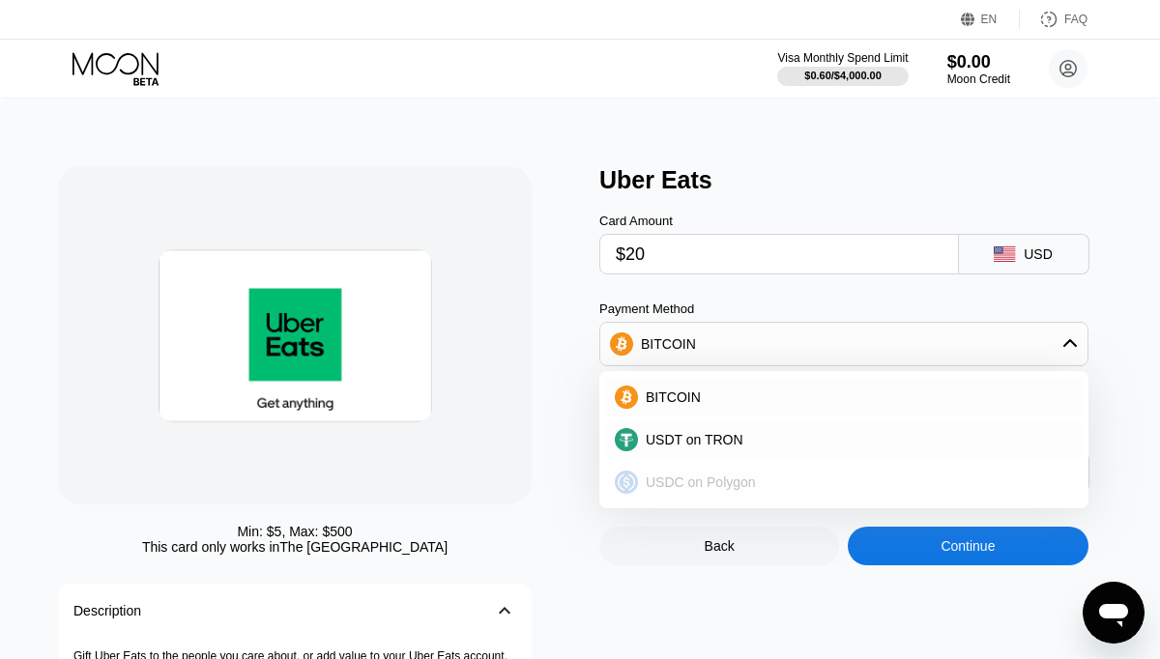
click at [713, 475] on span "USDC on Polygon" at bounding box center [701, 482] width 110 height 15
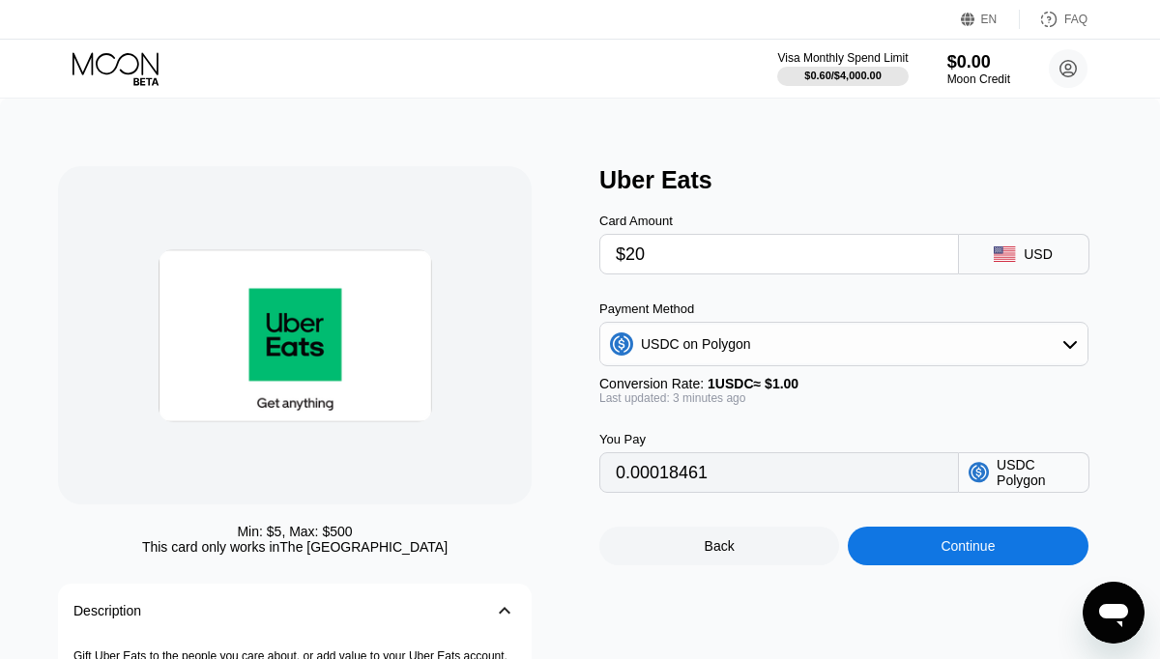
type input "20.00000000"
click at [948, 551] on div "Continue" at bounding box center [968, 546] width 54 height 15
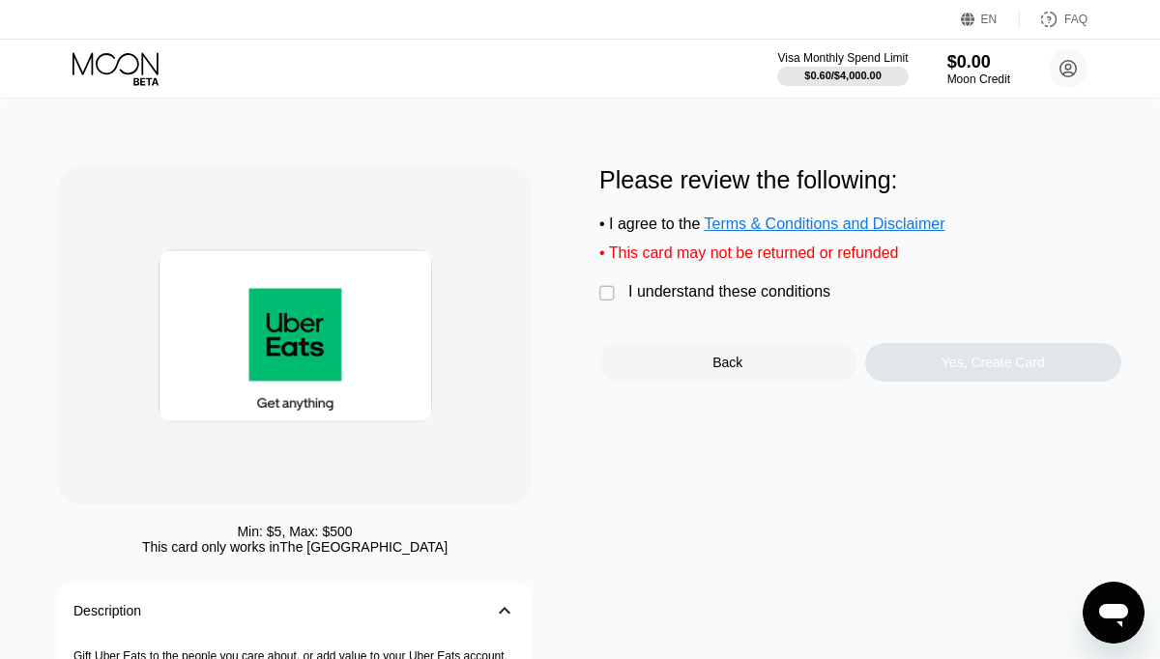
click at [656, 301] on div "I understand these conditions" at bounding box center [729, 291] width 202 height 17
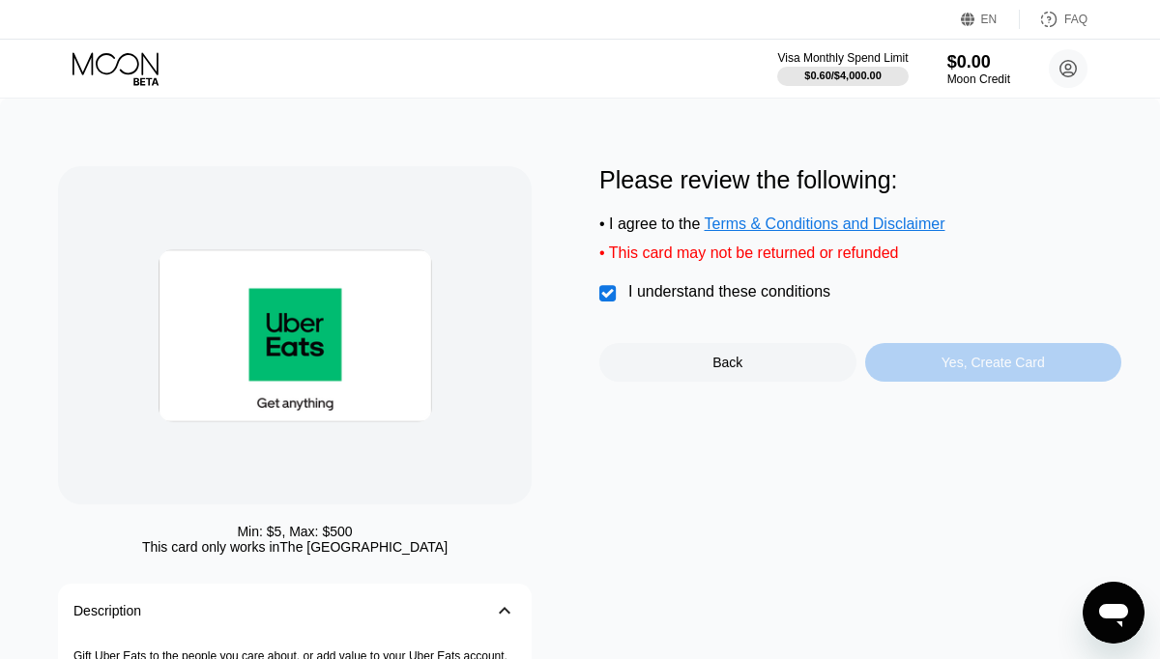
click at [923, 361] on div "Yes, Create Card" at bounding box center [993, 362] width 257 height 39
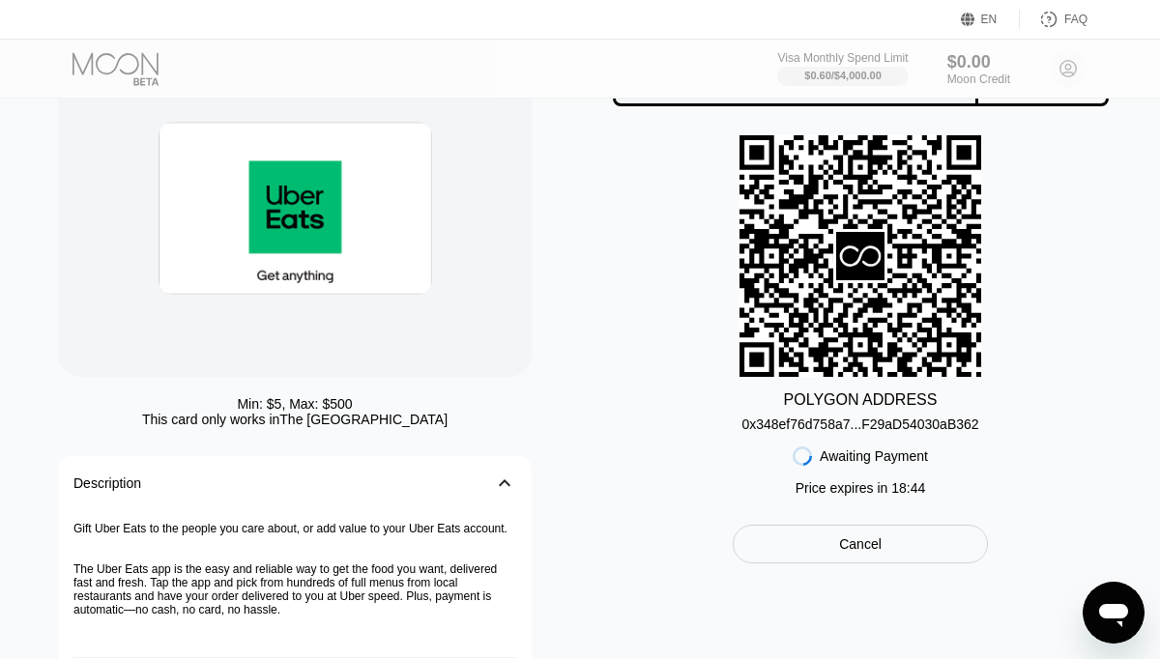
scroll to position [129, 0]
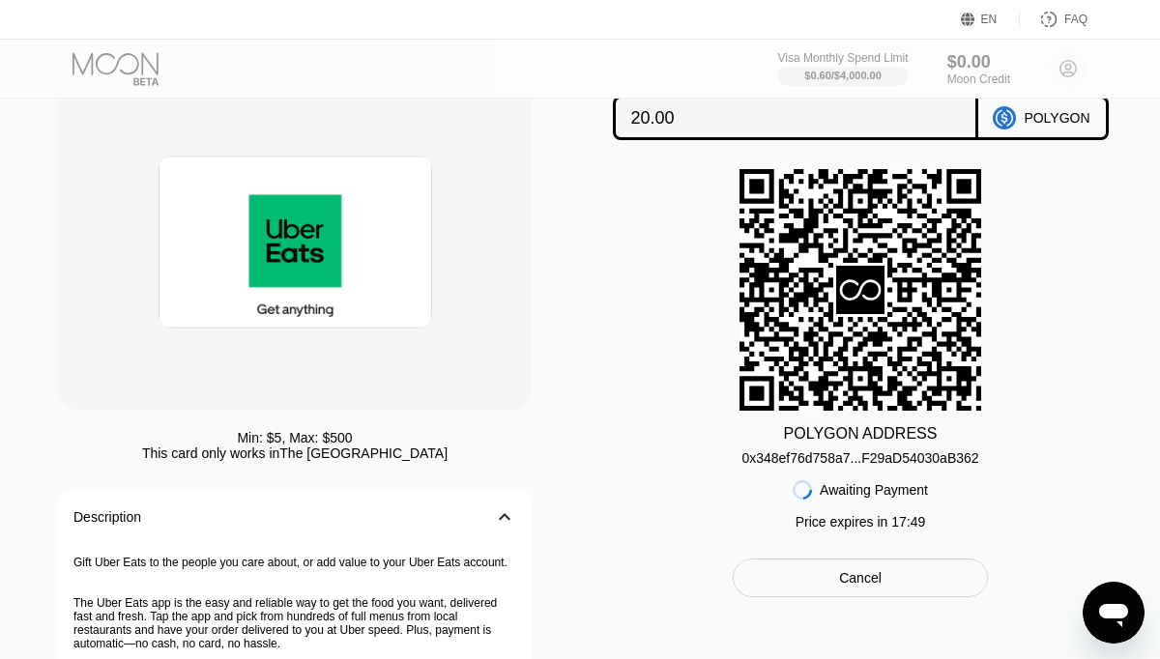
scroll to position [92, 0]
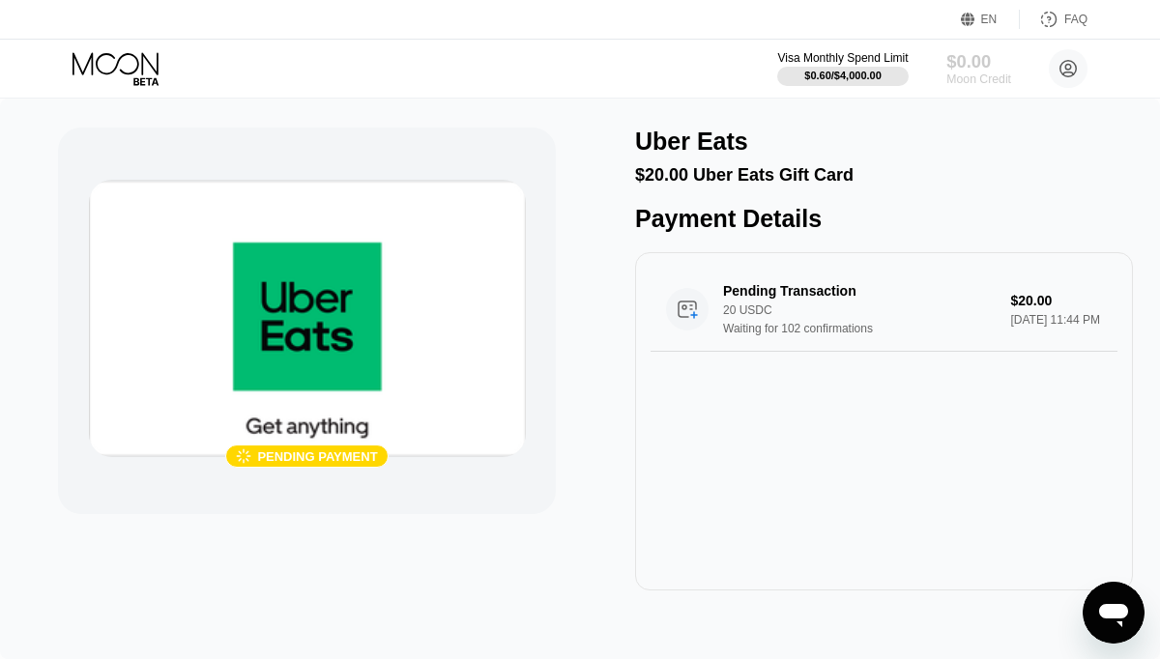
click at [1004, 84] on div "Moon Credit" at bounding box center [978, 80] width 65 height 14
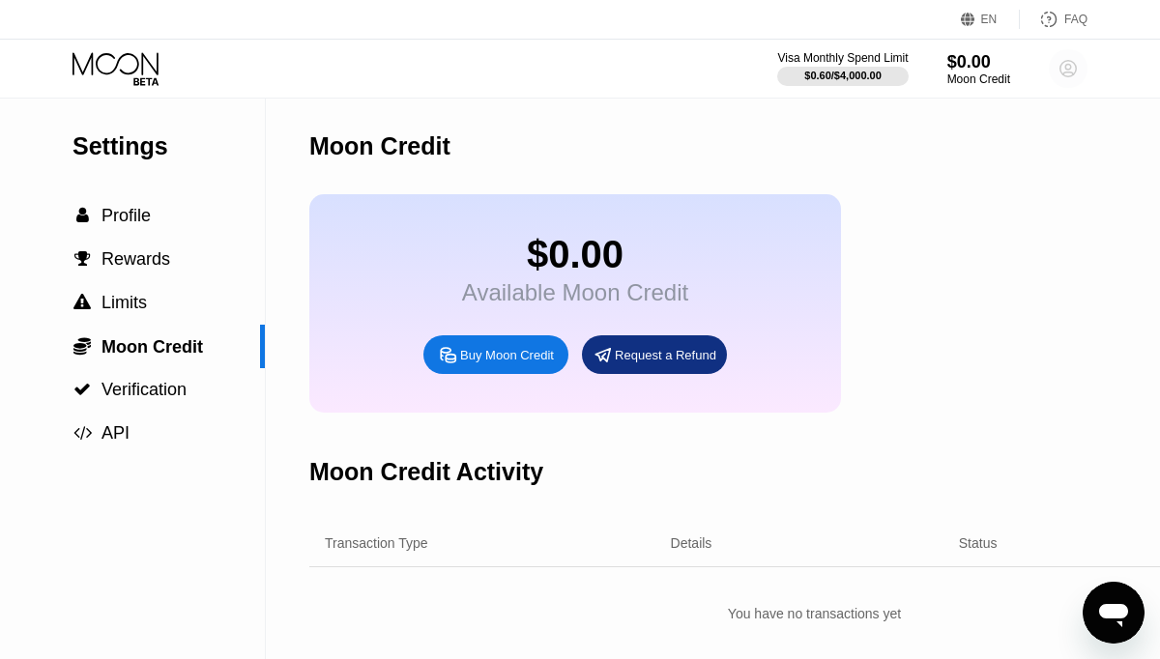
click at [1057, 71] on circle at bounding box center [1068, 68] width 39 height 39
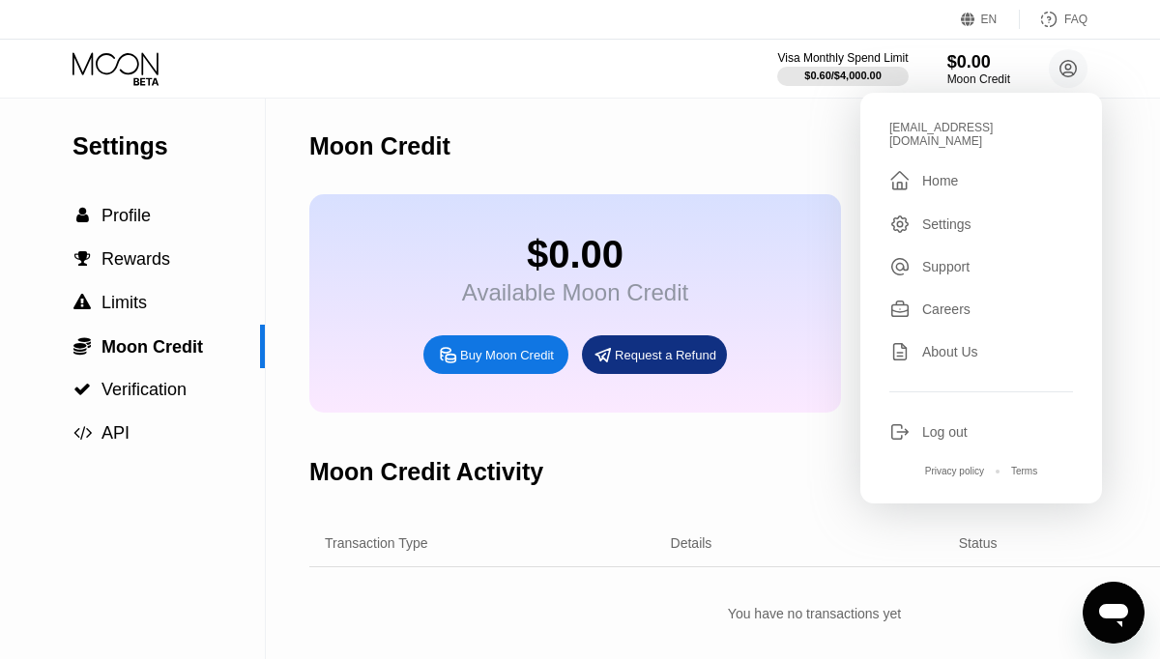
click at [910, 176] on div "" at bounding box center [899, 180] width 21 height 23
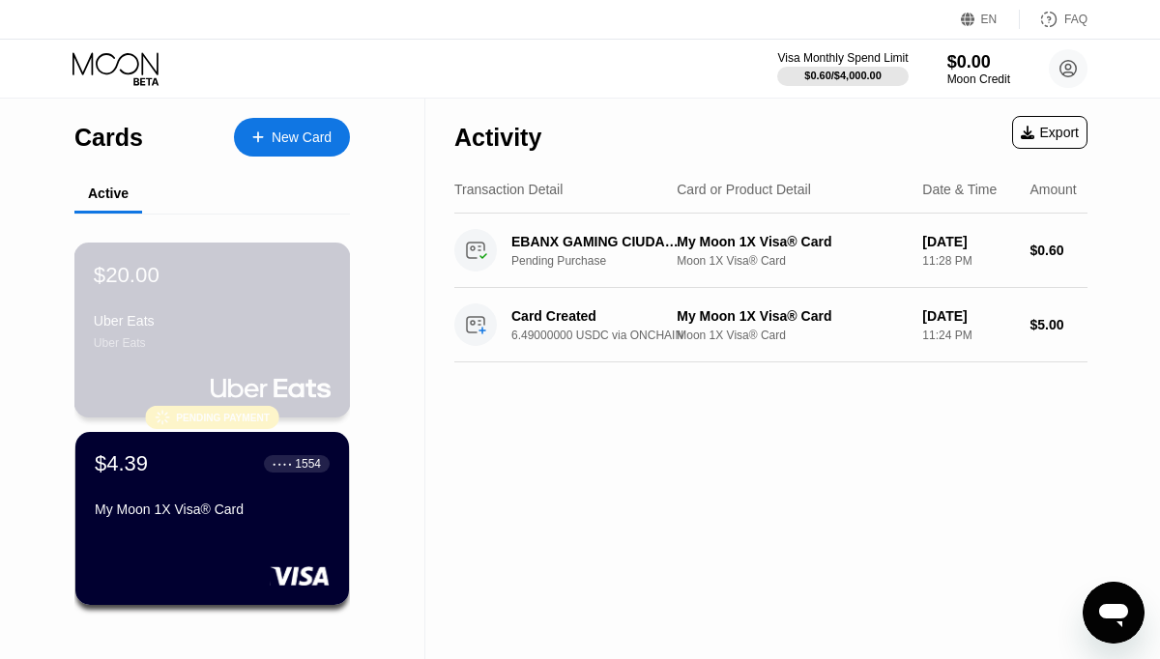
click at [294, 300] on div "$20.00 Uber Eats Uber Eats" at bounding box center [212, 306] width 237 height 88
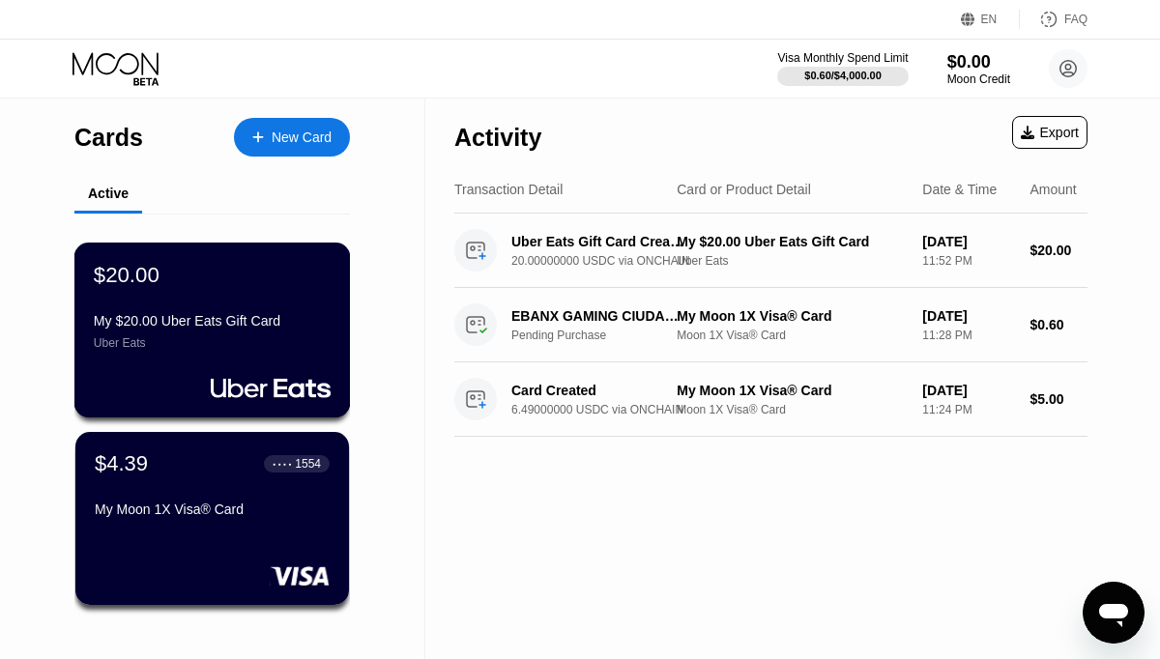
click at [261, 292] on div "$20.00 My $20.00 Uber Eats Gift Card Uber Eats" at bounding box center [212, 306] width 237 height 88
